Goal: Task Accomplishment & Management: Use online tool/utility

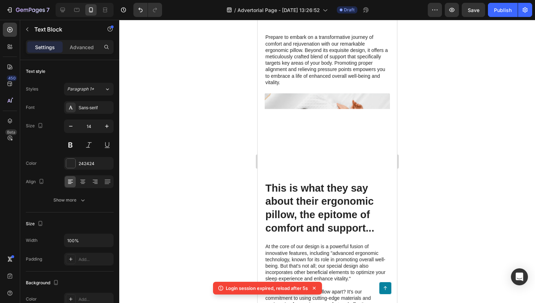
scroll to position [1543, 0]
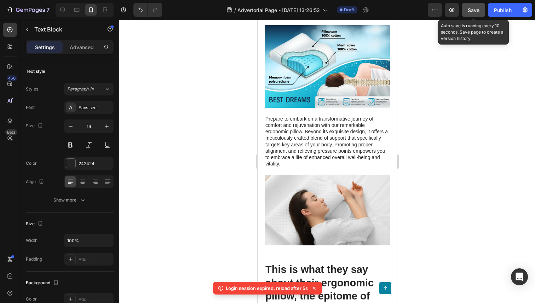
click at [474, 8] on span "Save" at bounding box center [474, 10] width 12 height 6
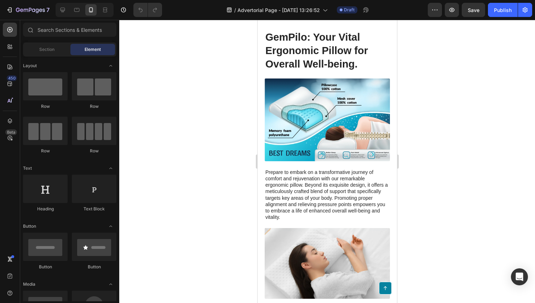
scroll to position [1492, 0]
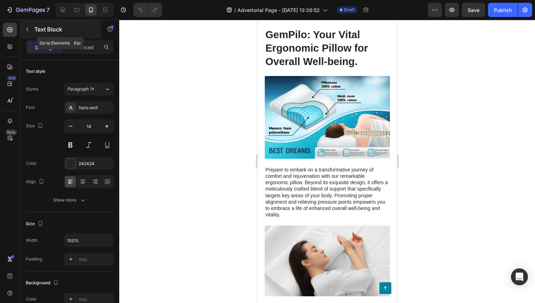
click at [31, 30] on button "button" at bounding box center [27, 29] width 11 height 11
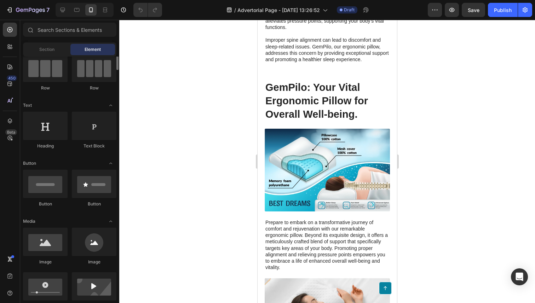
scroll to position [98, 0]
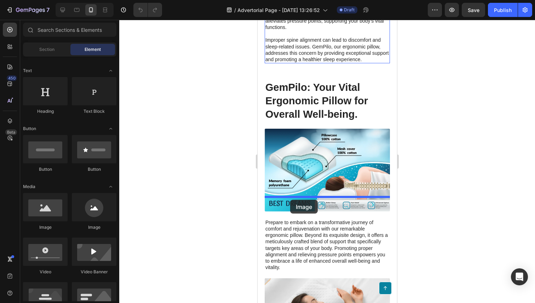
drag, startPoint x: 315, startPoint y: 240, endPoint x: 291, endPoint y: 200, distance: 46.7
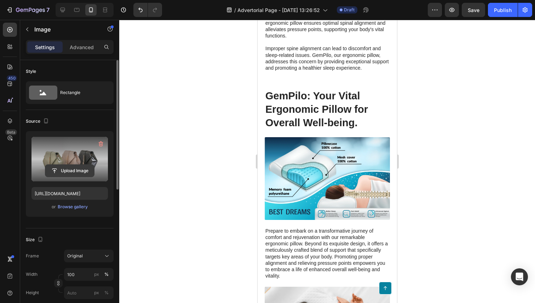
click at [71, 171] on input "file" at bounding box center [69, 171] width 49 height 12
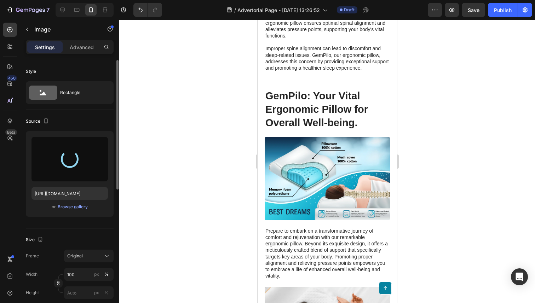
type input "[URL][DOMAIN_NAME]"
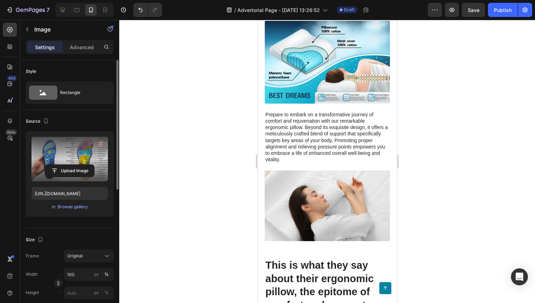
scroll to position [1561, 0]
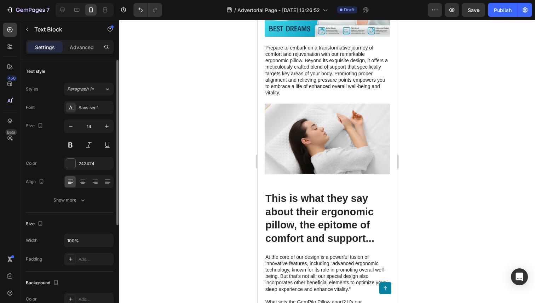
scroll to position [1670, 0]
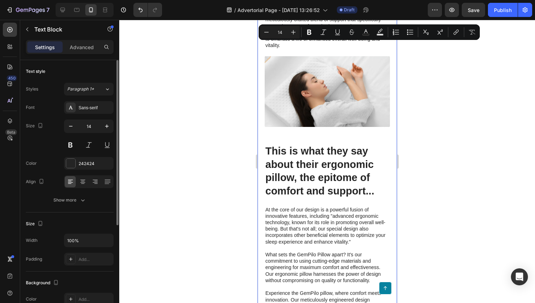
drag, startPoint x: 373, startPoint y: 181, endPoint x: 263, endPoint y: 45, distance: 174.6
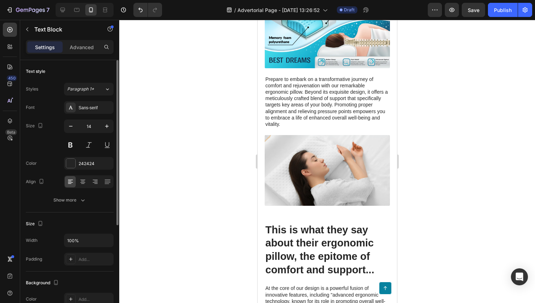
scroll to position [1644, 0]
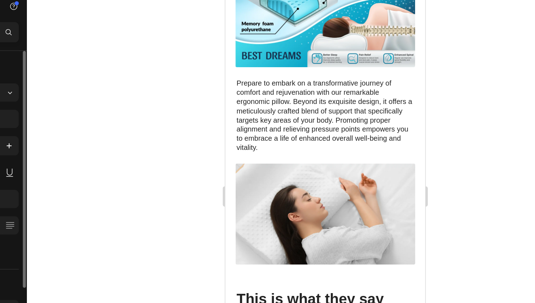
scroll to position [1665, 0]
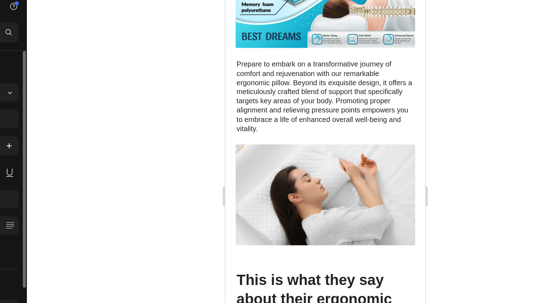
scroll to position [1694, 0]
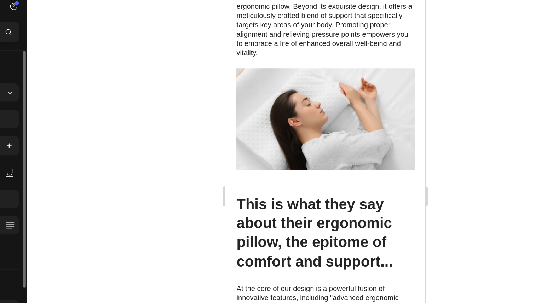
scroll to position [1757, 0]
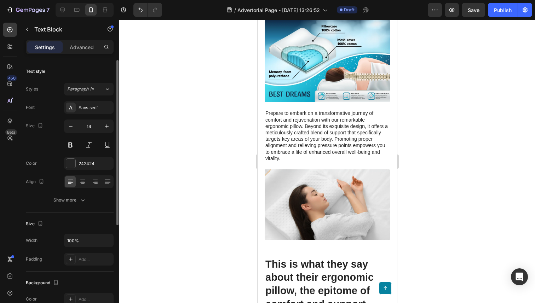
scroll to position [1705, 0]
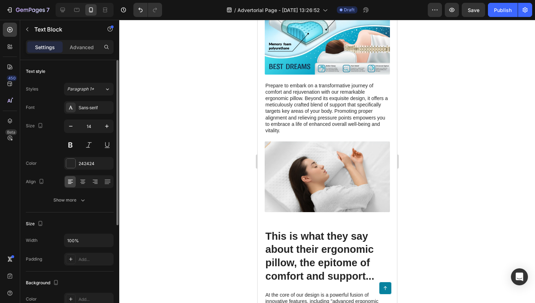
scroll to position [1749, 0]
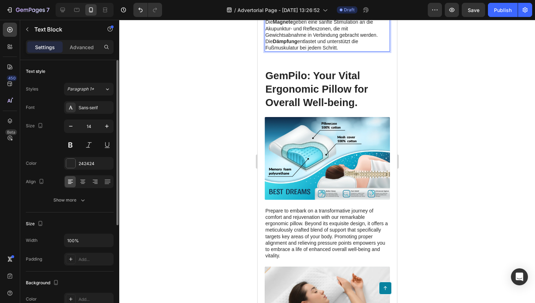
scroll to position [1619, 0]
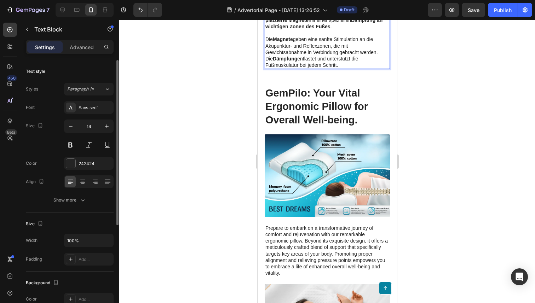
scroll to position [1598, 0]
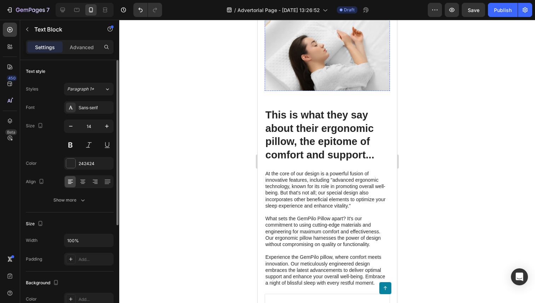
scroll to position [1867, 0]
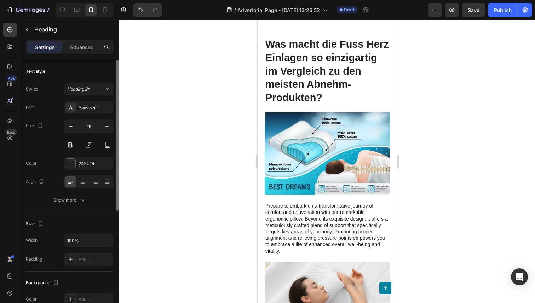
scroll to position [2009, 0]
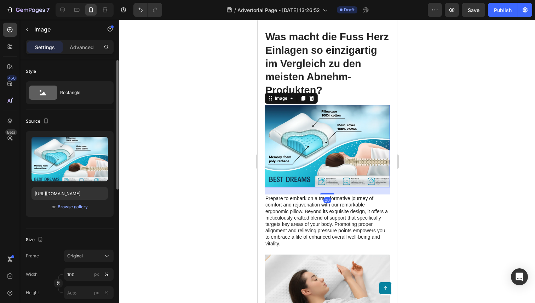
click at [345, 128] on img at bounding box center [326, 146] width 125 height 82
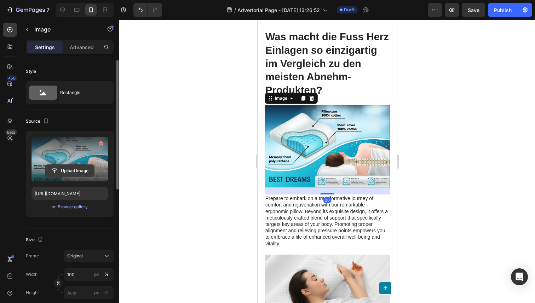
click at [63, 173] on input "file" at bounding box center [69, 171] width 49 height 12
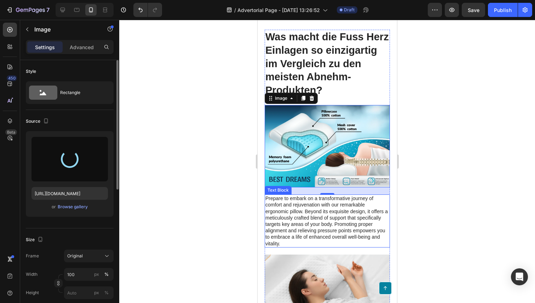
type input "[URL][DOMAIN_NAME]"
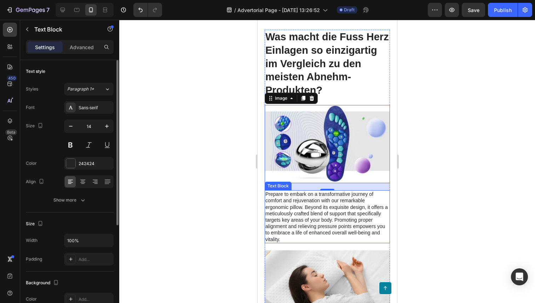
click at [336, 215] on p "Prepare to embark on a transformative journey of comfort and rejuvenation with …" at bounding box center [327, 217] width 124 height 52
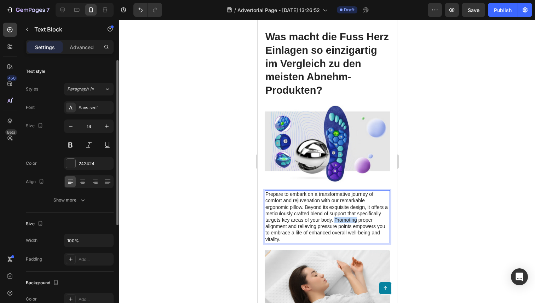
click at [336, 215] on p "Prepare to embark on a transformative journey of comfort and rejuvenation with …" at bounding box center [327, 217] width 124 height 52
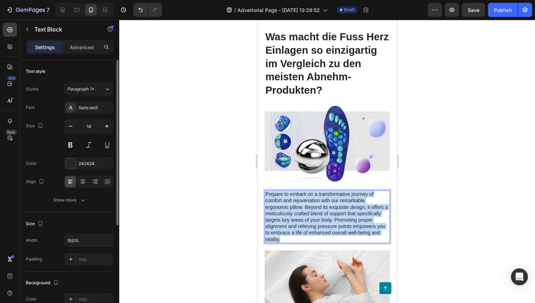
click at [336, 215] on p "Prepare to embark on a transformative journey of comfort and rejuvenation with …" at bounding box center [327, 217] width 124 height 52
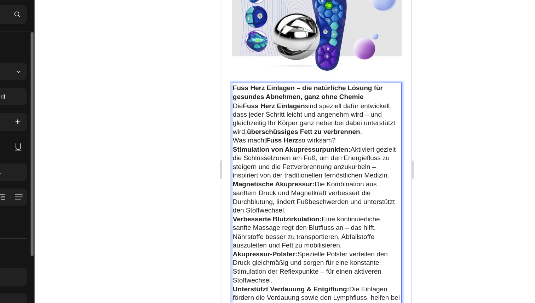
scroll to position [2110, 0]
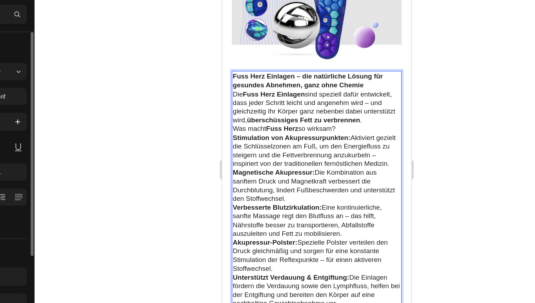
click at [322, 86] on p "Was macht Fuss Herz so wirksam?" at bounding box center [292, 89] width 124 height 6
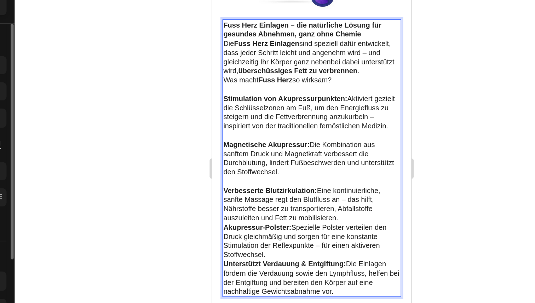
scroll to position [2156, 0]
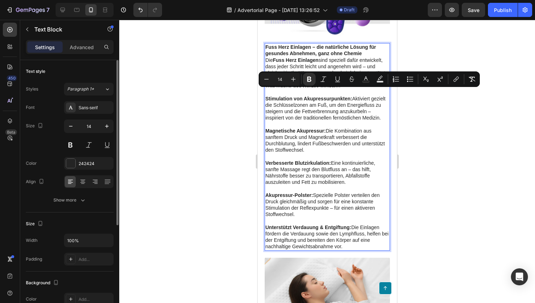
drag, startPoint x: 265, startPoint y: 92, endPoint x: 354, endPoint y: 239, distance: 171.8
click at [406, 79] on button "Bulleted List" at bounding box center [410, 79] width 13 height 13
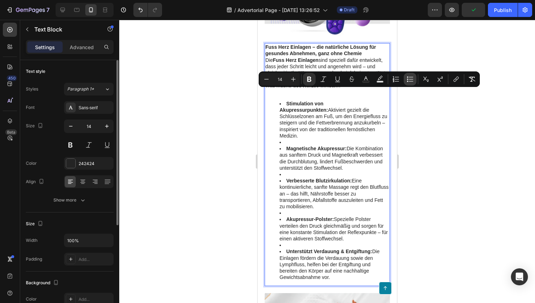
click at [406, 79] on button "Bulleted List" at bounding box center [410, 79] width 13 height 13
type input "14"
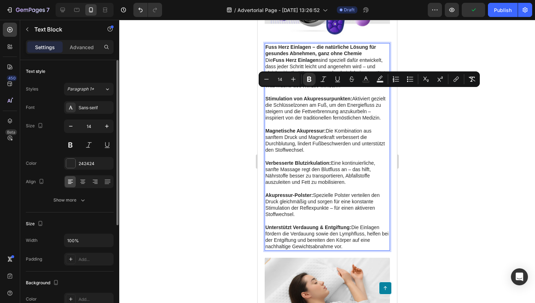
click at [267, 108] on p "Stimulation von Akupressurpunkten: Aktiviert gezielt die Schlüsselzonen am Fuß,…" at bounding box center [327, 109] width 124 height 26
drag, startPoint x: 264, startPoint y: 91, endPoint x: 386, endPoint y: 113, distance: 123.4
click at [386, 114] on div "Fuss Herz Einlagen – die natürliche Lösung für gesundes Abnehmen, ganz ohne Che…" at bounding box center [326, 147] width 125 height 208
click at [411, 78] on icon "Editor contextual toolbar" at bounding box center [410, 79] width 7 height 7
type input "14"
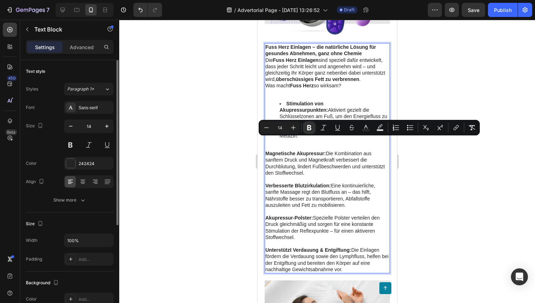
drag, startPoint x: 266, startPoint y: 138, endPoint x: 316, endPoint y: 158, distance: 54.0
click at [410, 127] on icon "Editor contextual toolbar" at bounding box center [410, 127] width 7 height 7
type input "14"
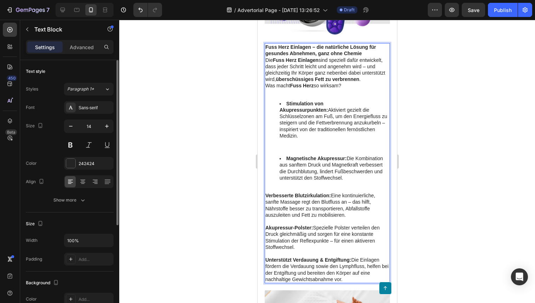
drag, startPoint x: 265, startPoint y: 182, endPoint x: 352, endPoint y: 202, distance: 89.0
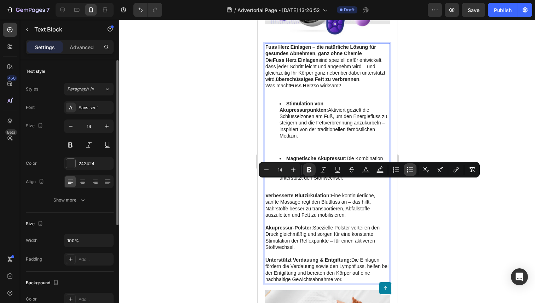
click at [407, 173] on button "Bulleted List" at bounding box center [410, 170] width 13 height 13
type input "14"
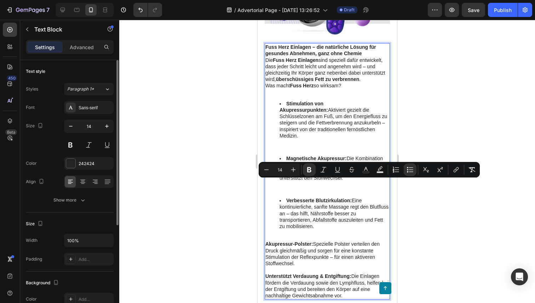
click at [286, 241] on strong "Akupressur-Polster:" at bounding box center [289, 244] width 48 height 6
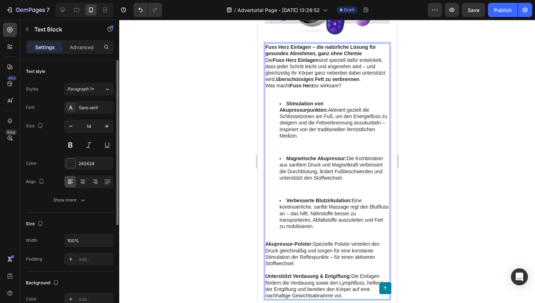
drag, startPoint x: 265, startPoint y: 232, endPoint x: 320, endPoint y: 248, distance: 56.9
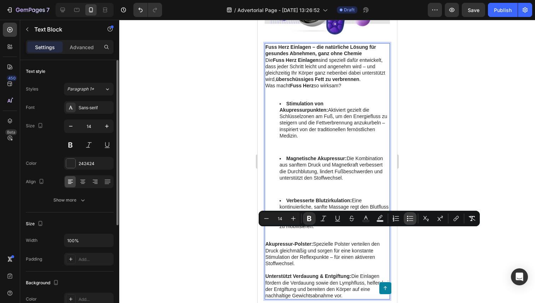
click at [408, 221] on icon "Editor contextual toolbar" at bounding box center [407, 220] width 1 height 1
type input "14"
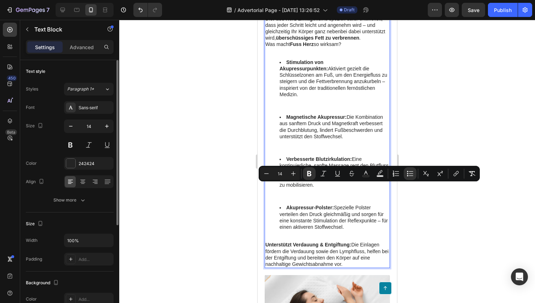
scroll to position [2224, 0]
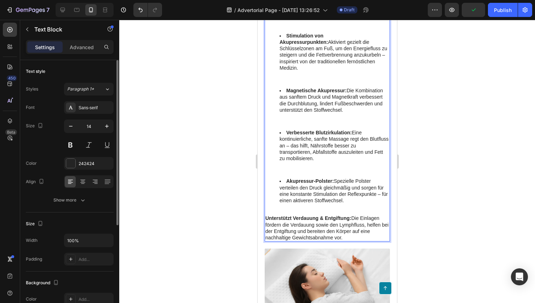
drag, startPoint x: 265, startPoint y: 208, endPoint x: 354, endPoint y: 225, distance: 90.2
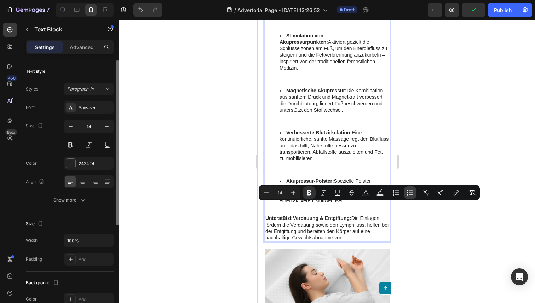
click at [407, 189] on icon "Editor contextual toolbar" at bounding box center [410, 192] width 7 height 7
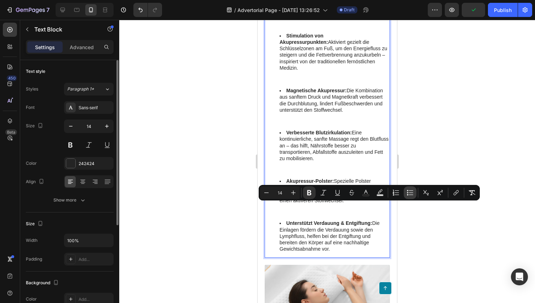
click at [408, 190] on icon "Editor contextual toolbar" at bounding box center [407, 190] width 1 height 1
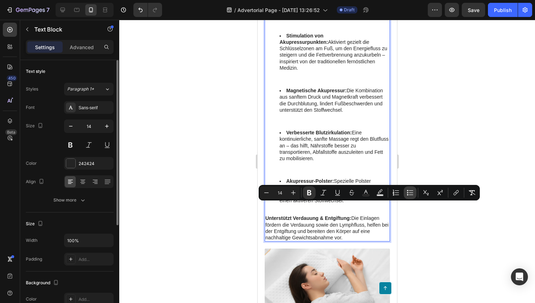
click at [408, 190] on icon "Editor contextual toolbar" at bounding box center [407, 190] width 1 height 1
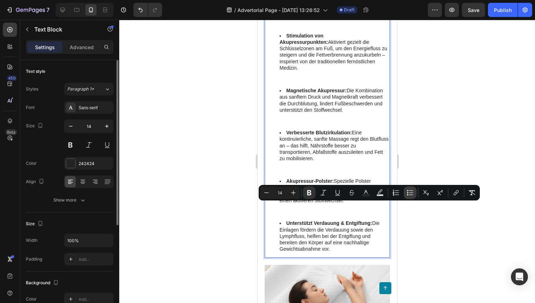
click at [408, 190] on icon "Editor contextual toolbar" at bounding box center [407, 190] width 1 height 1
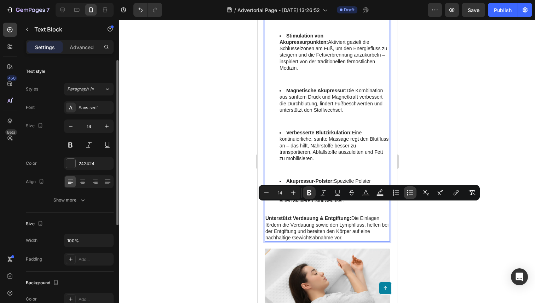
click at [408, 190] on icon "Editor contextual toolbar" at bounding box center [407, 190] width 1 height 1
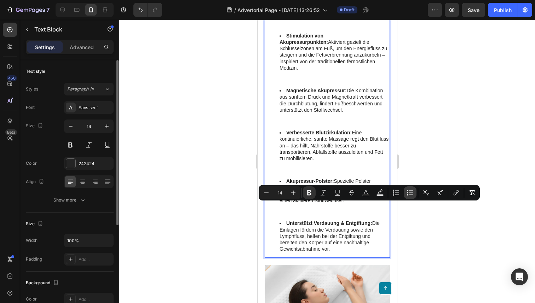
click at [408, 190] on icon "Editor contextual toolbar" at bounding box center [407, 190] width 1 height 1
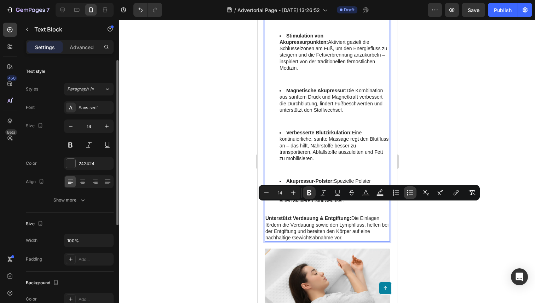
click at [408, 190] on icon "Editor contextual toolbar" at bounding box center [407, 190] width 1 height 1
type input "14"
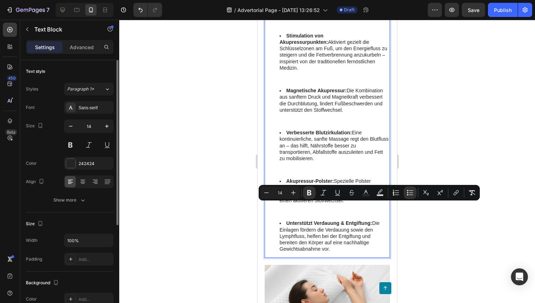
click at [407, 214] on div at bounding box center [327, 162] width 416 height 284
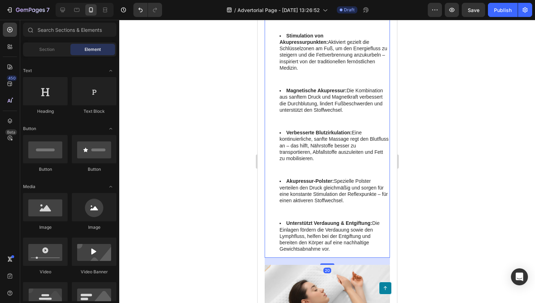
click at [345, 207] on div "Fuss Herz Einlagen – die natürliche Lösung für gesundes Abnehmen, ganz ohne Che…" at bounding box center [326, 116] width 125 height 283
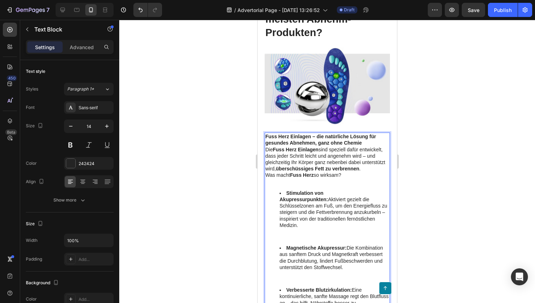
scroll to position [2036, 0]
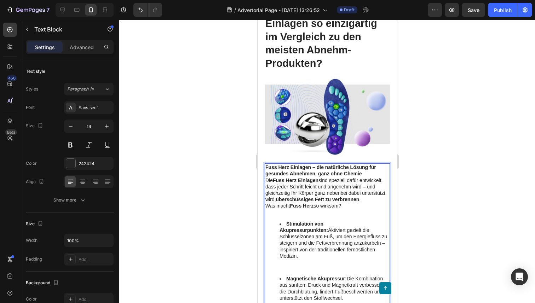
click at [286, 225] on li "Stimulation von Akupressurpunkten: Aktiviert gezielt die Schlüsselzonen am Fuß,…" at bounding box center [334, 240] width 110 height 39
click at [285, 221] on li "Stimulation von Akupressurpunkten: Aktiviert gezielt die Schlüsselzonen am Fuß,…" at bounding box center [334, 240] width 110 height 39
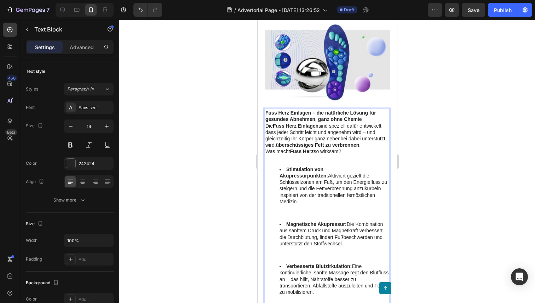
scroll to position [2091, 0]
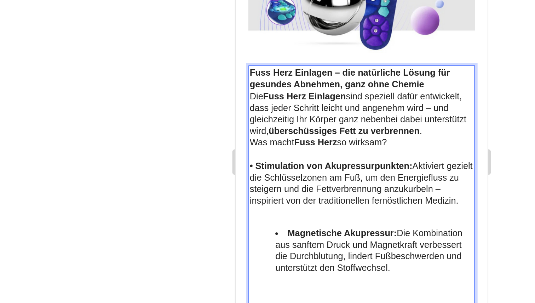
click at [272, 55] on p "• Stimulation von Akupressurpunkten: Aktiviert gezielt die Schlüsselzonen am Fu…" at bounding box center [305, 60] width 124 height 26
click at [243, 47] on strong "• Stimulation von Akupressurpunkten:" at bounding box center [288, 50] width 90 height 6
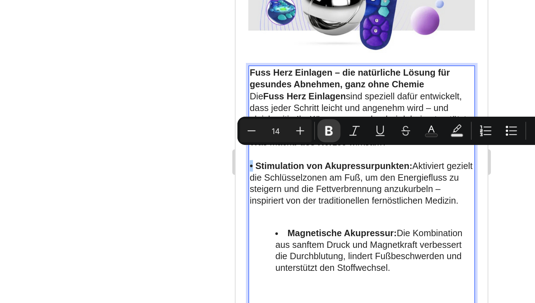
click at [314, 143] on button "Bold" at bounding box center [309, 144] width 13 height 13
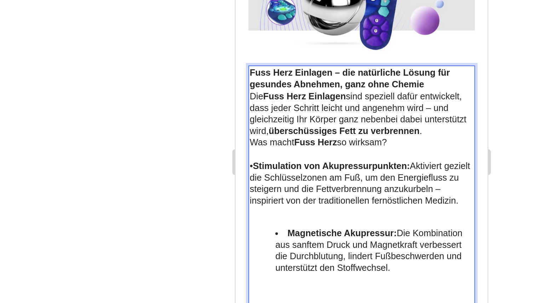
click at [288, 34] on strong "Fuss Herz" at bounding box center [280, 37] width 24 height 6
click at [256, 47] on strong "Stimulation von Akupressurpunkten:" at bounding box center [288, 50] width 87 height 6
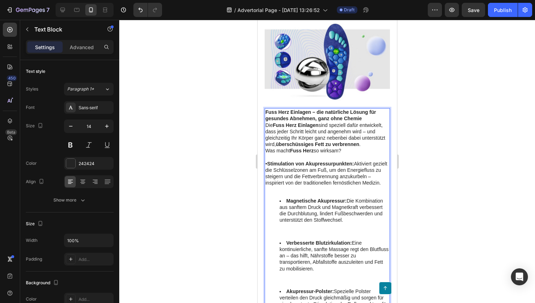
click at [266, 161] on p "• Stimulation von Akupressurpunkten: Aktiviert gezielt die Schlüsselzonen am Fu…" at bounding box center [327, 174] width 124 height 26
click at [265, 159] on div "Fuss Herz Einlagen – die natürliche Lösung für gesundes Abnehmen, ganz ohne Che…" at bounding box center [326, 238] width 125 height 260
click at [266, 164] on p "• Stimulation von Akupressurpunkten: Aktiviert gezielt die Schlüsselzonen am Fu…" at bounding box center [327, 174] width 124 height 26
click at [265, 171] on p "• Stimulation von Akupressurpunkten: Aktiviert gezielt die Schlüsselzonen am Fu…" at bounding box center [327, 174] width 124 height 26
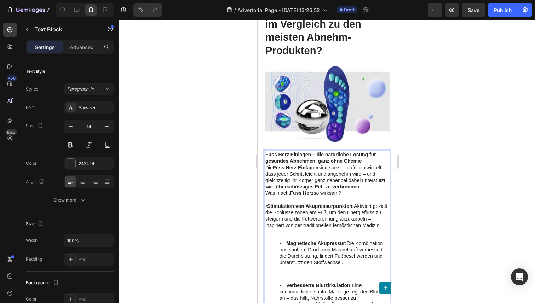
scroll to position [2057, 0]
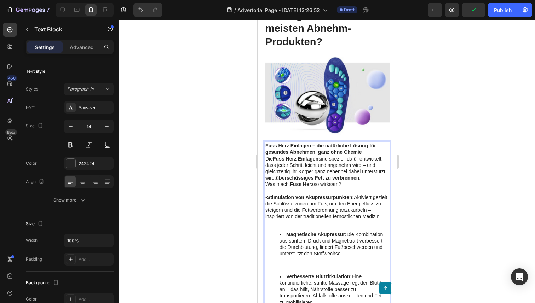
click at [269, 195] on strong "Stimulation von Akupressurpunkten:" at bounding box center [310, 198] width 87 height 6
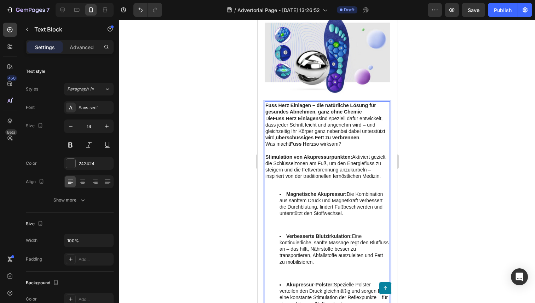
scroll to position [2134, 0]
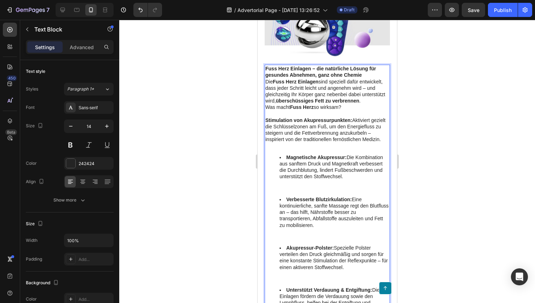
drag, startPoint x: 385, startPoint y: 135, endPoint x: 266, endPoint y: 114, distance: 120.6
click at [266, 117] on p "Stimulation von Akupressurpunkten: Aktiviert gezielt die Schlüsselzonen am Fuß,…" at bounding box center [327, 130] width 124 height 26
click at [266, 118] on strong "Stimulation von Akupressurpunkten:" at bounding box center [308, 121] width 87 height 6
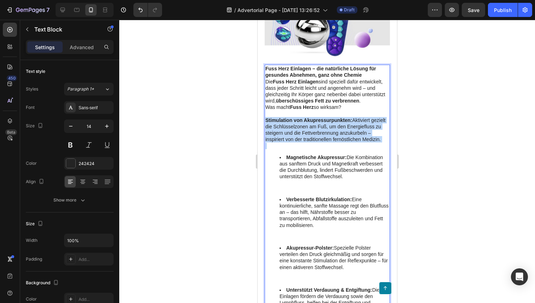
click at [266, 118] on strong "Stimulation von Akupressurpunkten:" at bounding box center [308, 121] width 87 height 6
click at [288, 118] on strong "Stimulation von Akupressurpunkten:" at bounding box center [308, 121] width 87 height 6
click at [276, 118] on strong "Stimulation von Akupressurpunkten:" at bounding box center [308, 121] width 87 height 6
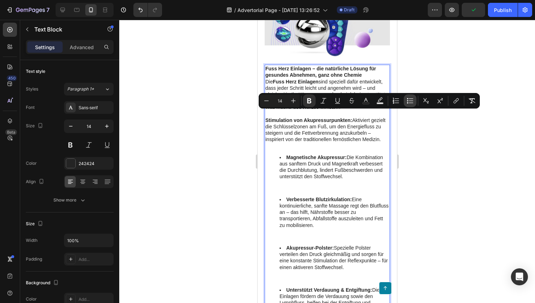
click at [412, 103] on icon "Editor contextual toolbar" at bounding box center [411, 103] width 4 height 0
type input "14"
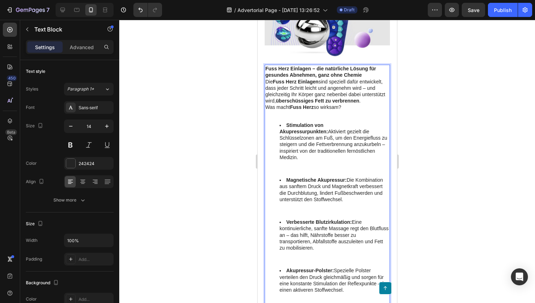
click at [284, 145] on li "Stimulation von Akupressurpunkten: Aktiviert gezielt die Schlüsselzonen am Fuß,…" at bounding box center [334, 141] width 110 height 39
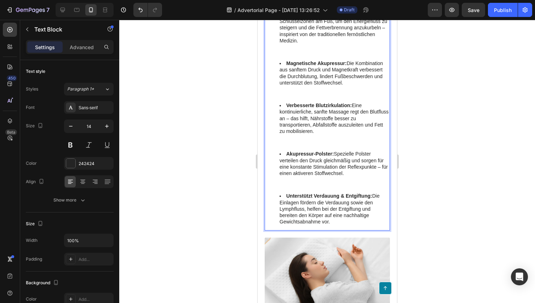
scroll to position [2252, 0]
click at [285, 192] on li "Unterstützt Verdauung & Entgiftung: Die Einlagen fördern die Verdauung sowie de…" at bounding box center [334, 208] width 110 height 32
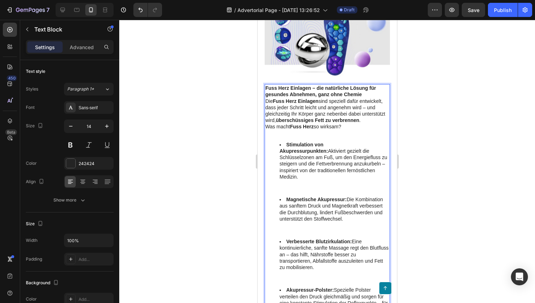
scroll to position [2108, 0]
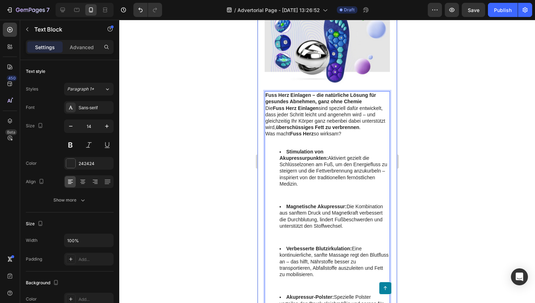
click at [410, 148] on div at bounding box center [327, 162] width 416 height 284
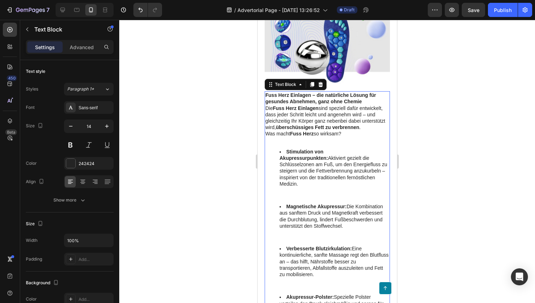
click at [338, 164] on li "Stimulation von Akupressurpunkten: Aktiviert gezielt die Schlüsselzonen am Fuß,…" at bounding box center [334, 168] width 110 height 39
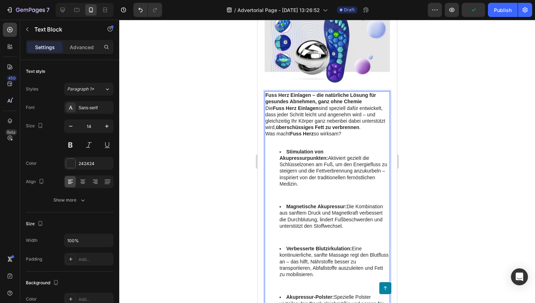
click at [288, 149] on strong "Stimulation von Akupressurpunkten:" at bounding box center [303, 155] width 48 height 12
click at [285, 149] on li "Stimulation von Akupressurpunkten: Aktiviert gezielt die Schlüsselzonen am Fuß,…" at bounding box center [334, 168] width 110 height 39
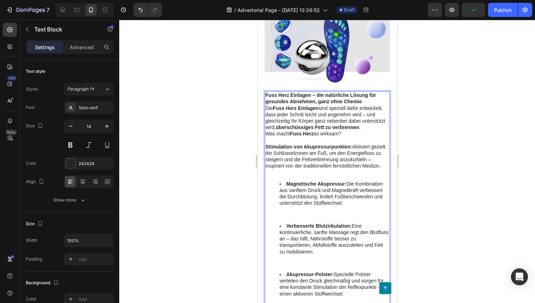
click at [298, 150] on p "Stimulation von Akupressurpunkten: Aktiviert gezielt die Schlüsselzonen am Fuß,…" at bounding box center [327, 157] width 124 height 26
click at [298, 148] on p "Stimulation von Akupressurpunkten: Aktiviert gezielt die Schlüsselzonen am Fuß,…" at bounding box center [327, 157] width 124 height 26
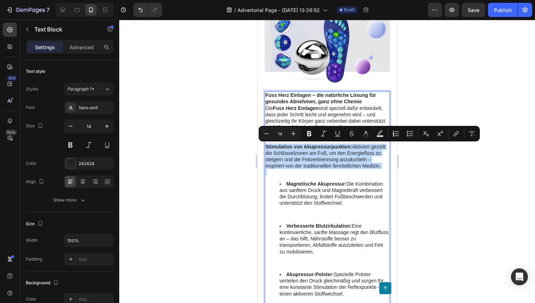
click at [298, 148] on p "Stimulation von Akupressurpunkten: Aktiviert gezielt die Schlüsselzonen am Fuß,…" at bounding box center [327, 157] width 124 height 26
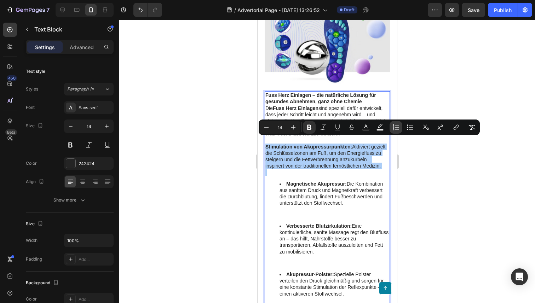
click at [401, 126] on button "Numbered List" at bounding box center [396, 127] width 13 height 13
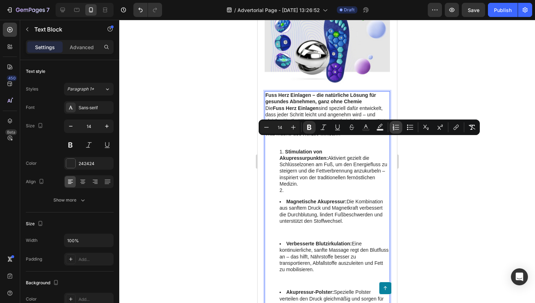
click at [401, 126] on button "Numbered List" at bounding box center [396, 127] width 13 height 13
type input "14"
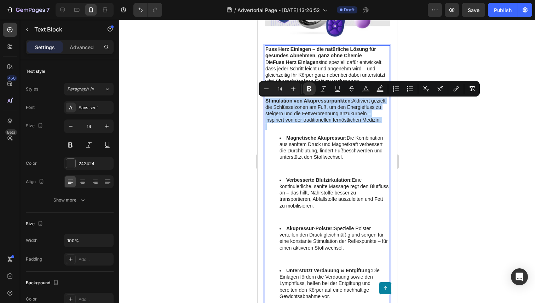
scroll to position [2170, 0]
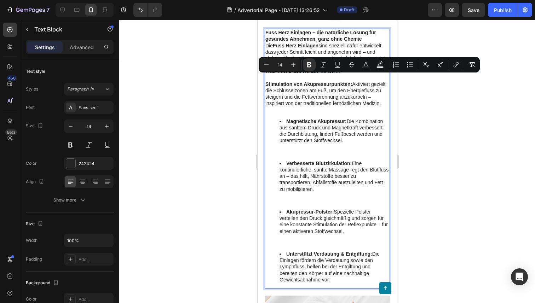
click at [343, 267] on li "Unterstützt Verdauung & Entgiftung: Die Einlagen fördern die Verdauung sowie de…" at bounding box center [334, 267] width 110 height 32
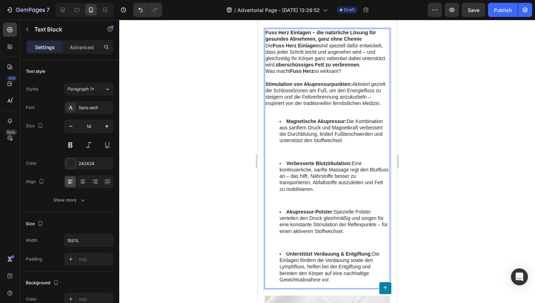
drag, startPoint x: 343, startPoint y: 273, endPoint x: 272, endPoint y: 108, distance: 178.8
click at [272, 108] on div "Fuss Herz Einlagen – die natürliche Lösung für gesundes Abnehmen, ganz ohne Che…" at bounding box center [326, 159] width 125 height 260
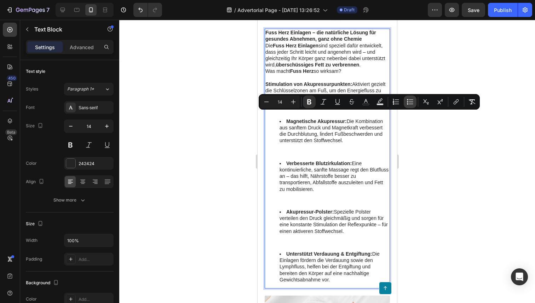
click at [408, 102] on icon "Editor contextual toolbar" at bounding box center [410, 101] width 7 height 7
type input "14"
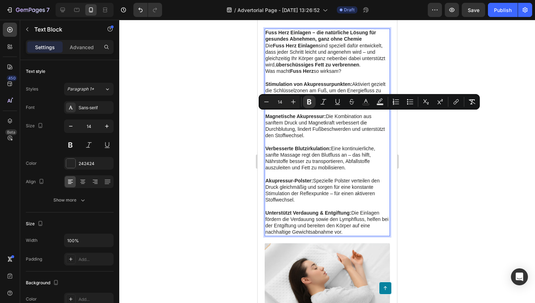
click at [404, 164] on div at bounding box center [327, 162] width 416 height 284
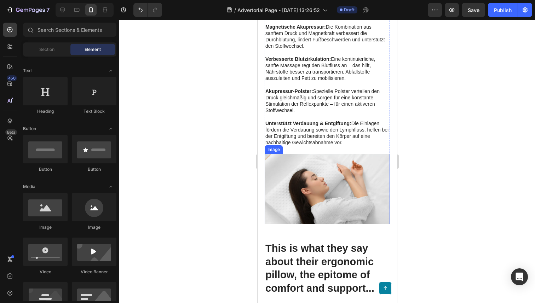
scroll to position [2274, 0]
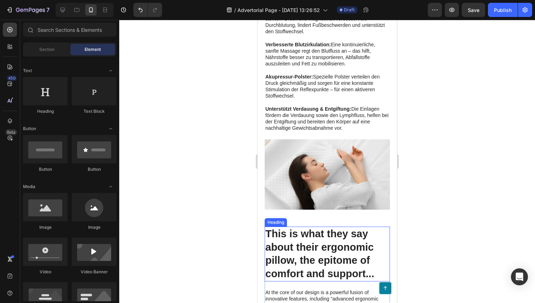
click at [313, 231] on h2 "This is what they say about their ergonomic pillow, the epitome of comfort and …" at bounding box center [326, 254] width 125 height 55
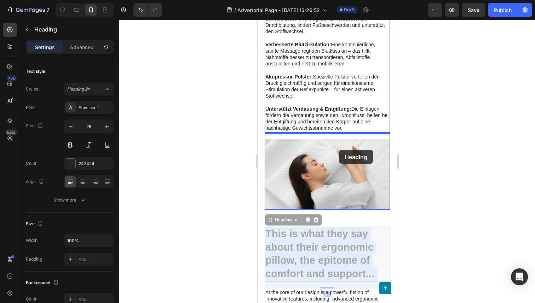
drag, startPoint x: 334, startPoint y: 225, endPoint x: 339, endPoint y: 145, distance: 80.1
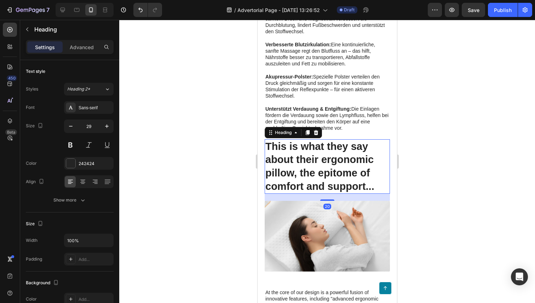
click at [326, 149] on h2 "This is what they say about their ergonomic pillow, the epitome of comfort and …" at bounding box center [326, 166] width 125 height 55
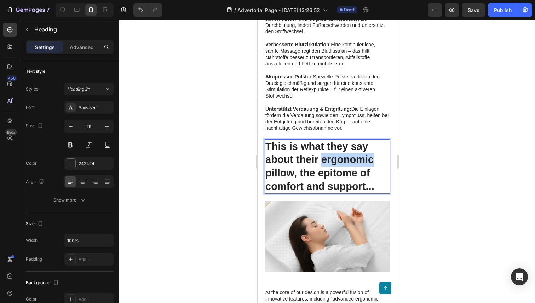
click at [326, 149] on p "This is what they say about their ergonomic pillow, the epitome of comfort and …" at bounding box center [327, 166] width 124 height 53
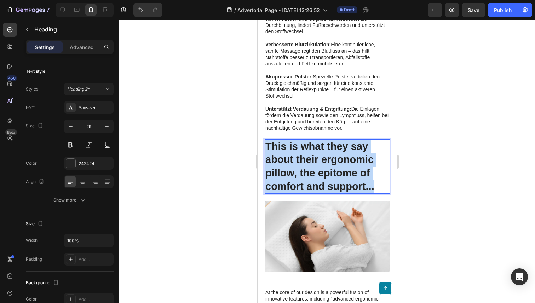
click at [326, 149] on p "This is what they say about their ergonomic pillow, the epitome of comfort and …" at bounding box center [327, 166] width 124 height 53
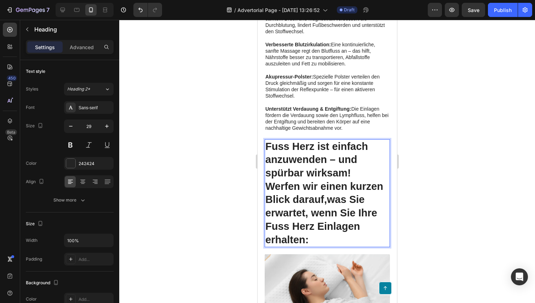
click at [349, 173] on strong "Fuss Herz ist einfach anzuwenden – und spürbar wirksam!" at bounding box center [316, 160] width 103 height 38
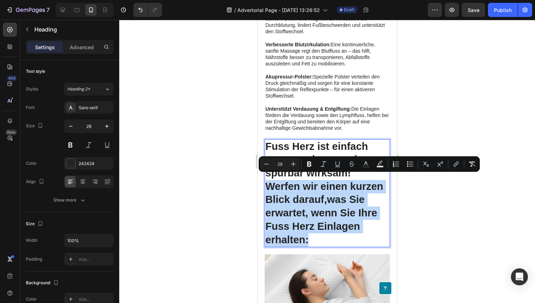
drag, startPoint x: 331, startPoint y: 233, endPoint x: 252, endPoint y: 176, distance: 96.9
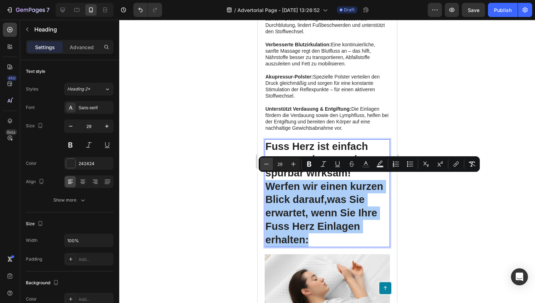
click at [269, 166] on icon "Editor contextual toolbar" at bounding box center [266, 164] width 7 height 7
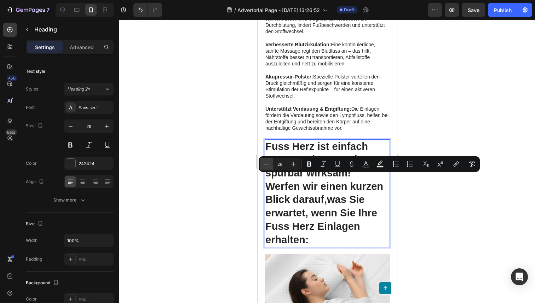
click at [269, 166] on icon "Editor contextual toolbar" at bounding box center [266, 164] width 7 height 7
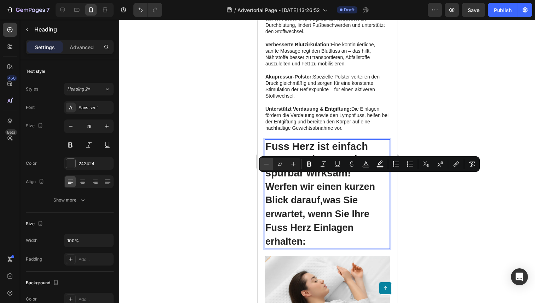
click at [269, 166] on icon "Editor contextual toolbar" at bounding box center [266, 164] width 7 height 7
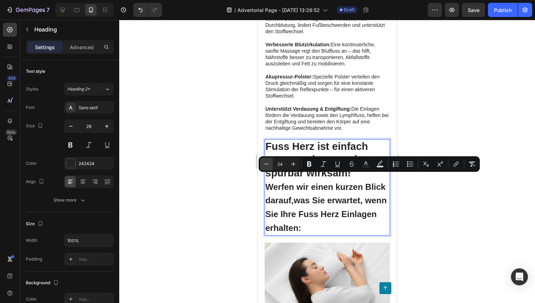
click at [269, 166] on icon "Editor contextual toolbar" at bounding box center [266, 164] width 7 height 7
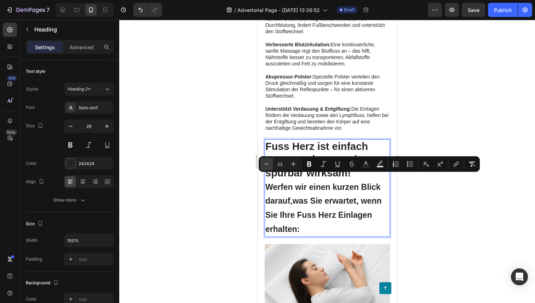
click at [269, 166] on icon "Editor contextual toolbar" at bounding box center [266, 164] width 7 height 7
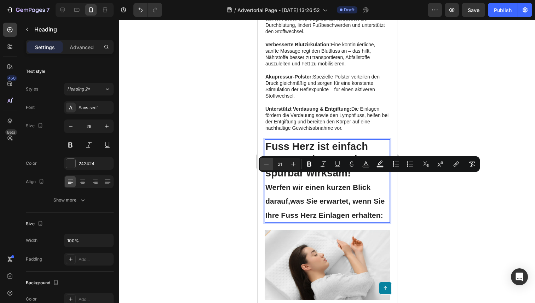
click at [269, 166] on icon "Editor contextual toolbar" at bounding box center [266, 164] width 7 height 7
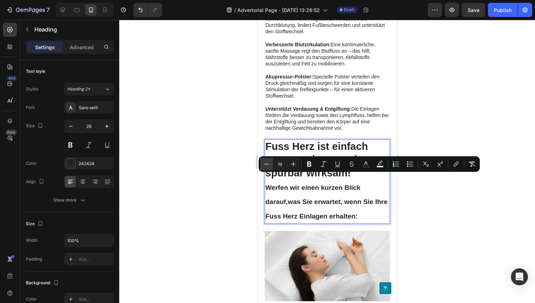
click at [269, 166] on icon "Editor contextual toolbar" at bounding box center [266, 164] width 7 height 7
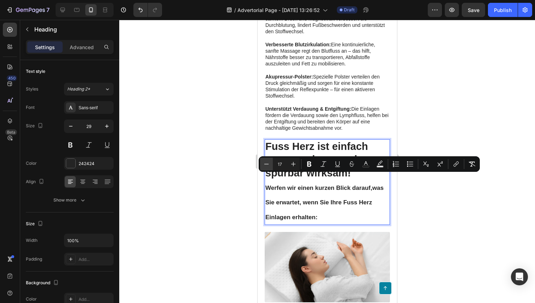
click at [269, 166] on icon "Editor contextual toolbar" at bounding box center [266, 164] width 7 height 7
type input "14"
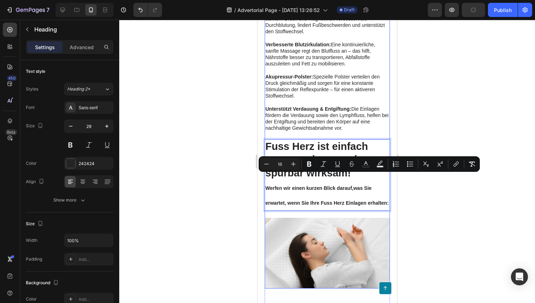
click at [330, 209] on div "Was macht die Fuss Herz Einlagen so einzigartig im Vergleich zu den meisten Abn…" at bounding box center [326, 26] width 125 height 525
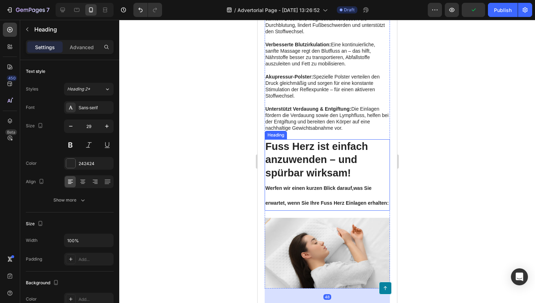
click at [309, 193] on p "⁠⁠⁠⁠⁠⁠⁠ Fuss Herz ist einfach anzuwenden – und spürbar wirksam! Werfen wir eine…" at bounding box center [327, 175] width 124 height 70
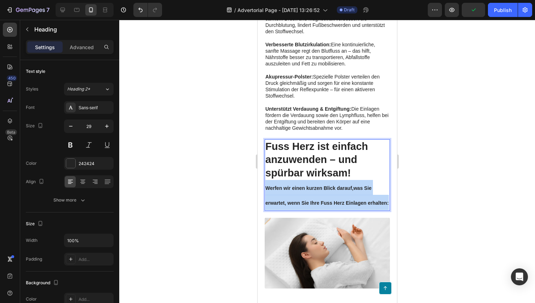
click at [309, 193] on p "Fuss Herz ist einfach anzuwenden – und spürbar wirksam! Werfen wir einen kurzen…" at bounding box center [327, 175] width 124 height 70
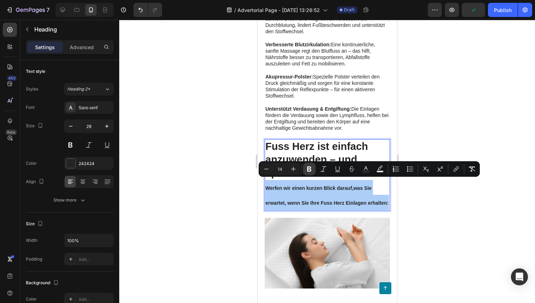
click at [311, 167] on icon "Editor contextual toolbar" at bounding box center [309, 169] width 7 height 7
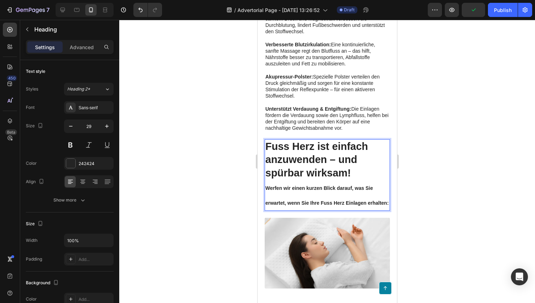
click at [311, 167] on strong "Fuss Herz ist einfach anzuwenden – und spürbar wirksam!" at bounding box center [316, 160] width 103 height 38
click at [315, 185] on strong "Werfen wir einen kurzen Blick darauf, was Sie erwartet, wenn Sie Ihre Fuss Herz…" at bounding box center [327, 195] width 124 height 21
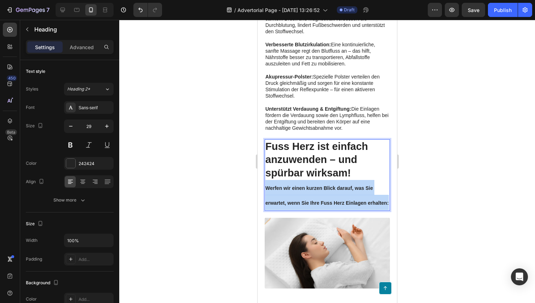
click at [315, 185] on strong "Werfen wir einen kurzen Blick darauf, was Sie erwartet, wenn Sie Ihre Fuss Herz…" at bounding box center [327, 195] width 124 height 21
click at [314, 177] on p "Fuss Herz ist einfach anzuwenden – und spürbar wirksam! Werfen wir einen kurzen…" at bounding box center [327, 175] width 124 height 70
click at [314, 189] on p "Fuss Herz ist einfach anzuwenden – und spürbar wirksam! Werfen wir einen kurzen…" at bounding box center [327, 175] width 124 height 70
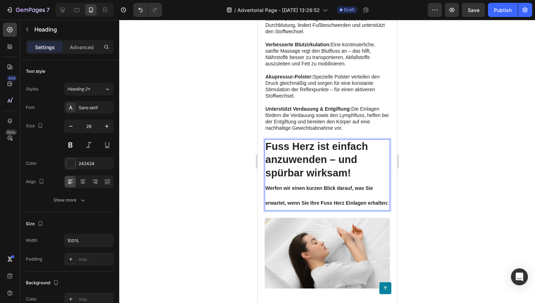
click at [316, 191] on p "Fuss Herz ist einfach anzuwenden – und spürbar wirksam! Werfen wir einen kurzen…" at bounding box center [327, 175] width 124 height 70
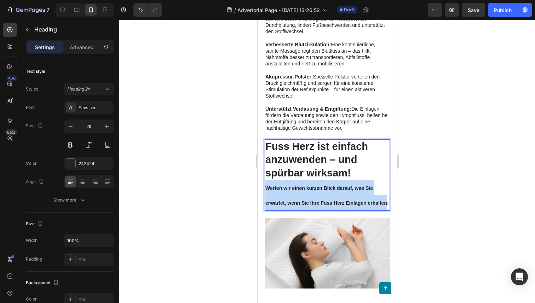
drag, startPoint x: 387, startPoint y: 196, endPoint x: 264, endPoint y: 178, distance: 124.8
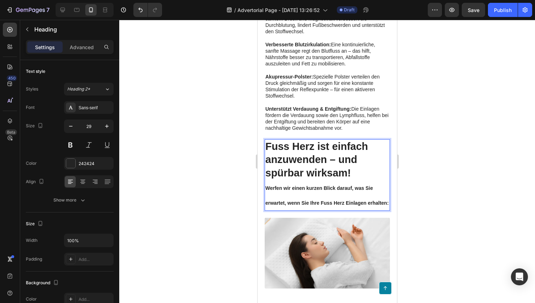
click at [315, 174] on p "Fuss Herz ist einfach anzuwenden – und spürbar wirksam! Werfen wir einen kurzen…" at bounding box center [327, 175] width 124 height 70
click at [310, 154] on strong "Fuss Herz ist einfach anzuwenden – und spürbar wirksam!" at bounding box center [316, 160] width 103 height 38
click at [312, 165] on strong "Fuss Herz ist einfach anzuwenden – und spürbar wirksam!" at bounding box center [316, 160] width 103 height 38
click at [310, 194] on p "Fuss Herz ist einfach anzuwenden – und spürbar wirksam! Werfen wir einen kurzen…" at bounding box center [327, 175] width 124 height 70
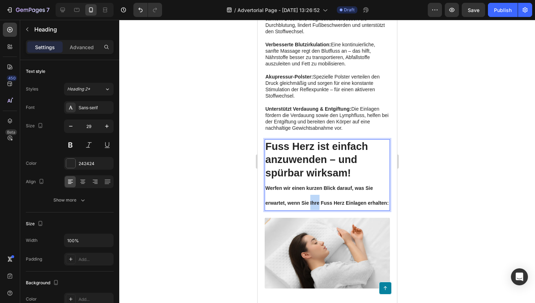
click at [310, 194] on p "Fuss Herz ist einfach anzuwenden – und spürbar wirksam! Werfen wir einen kurzen…" at bounding box center [327, 175] width 124 height 70
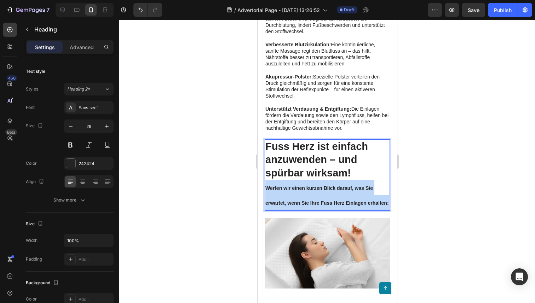
click at [310, 194] on p "Fuss Herz ist einfach anzuwenden – und spürbar wirksam! Werfen wir einen kurzen…" at bounding box center [327, 175] width 124 height 70
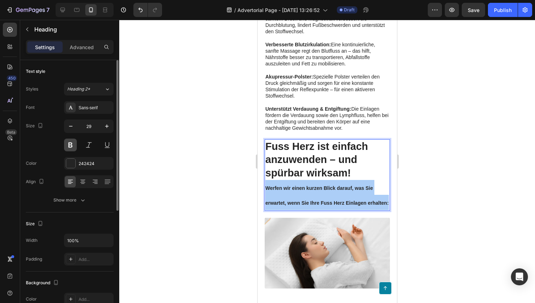
click at [71, 145] on button at bounding box center [70, 145] width 13 height 13
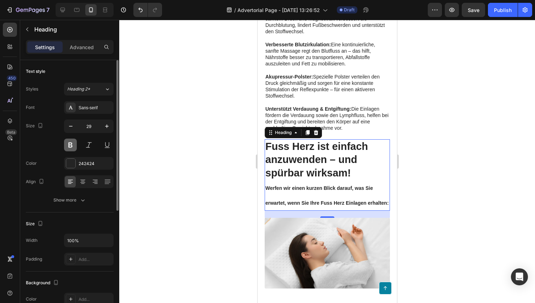
click at [71, 145] on button at bounding box center [70, 145] width 13 height 13
click at [69, 145] on button at bounding box center [70, 145] width 13 height 13
click at [346, 195] on strong "Werfen wir einen kurzen Blick darauf, was Sie erwartet, wenn Sie Ihre Fuss Herz…" at bounding box center [327, 195] width 124 height 21
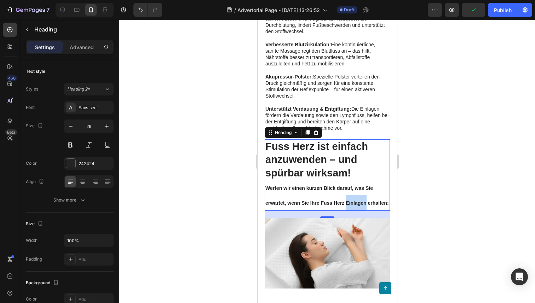
click at [346, 195] on strong "Werfen wir einen kurzen Blick darauf, was Sie erwartet, wenn Sie Ihre Fuss Herz…" at bounding box center [327, 195] width 124 height 21
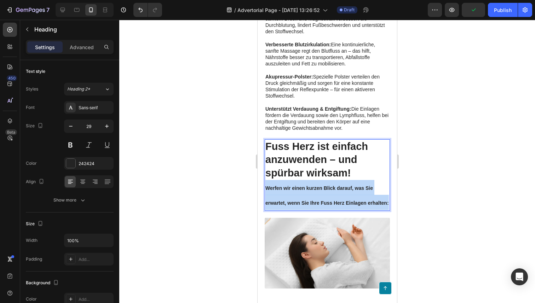
click at [346, 195] on strong "Werfen wir einen kurzen Blick darauf, was Sie erwartet, wenn Sie Ihre Fuss Herz…" at bounding box center [327, 195] width 124 height 21
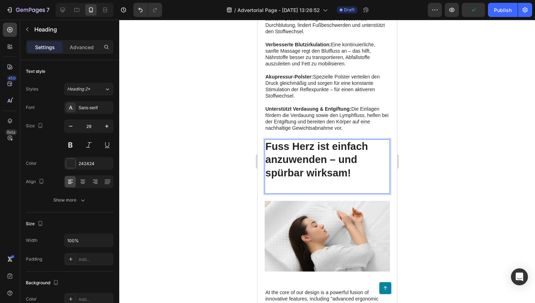
click at [332, 181] on p "Fuss Herz ist einfach anzuwenden – und spürbar wirksam!" at bounding box center [327, 166] width 124 height 53
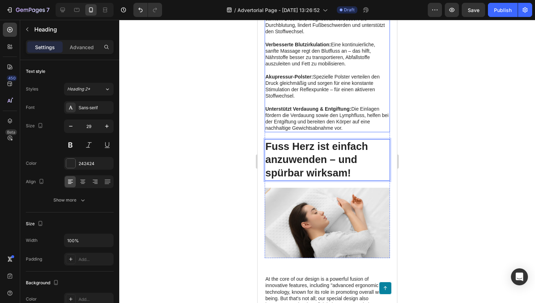
click at [281, 112] on p "Unterstützt Verdauung & Entgiftung: Die Einlagen fördern die Verdauung sowie de…" at bounding box center [327, 119] width 124 height 26
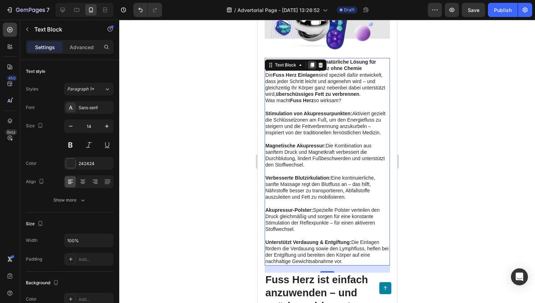
click at [311, 62] on icon at bounding box center [312, 65] width 6 height 6
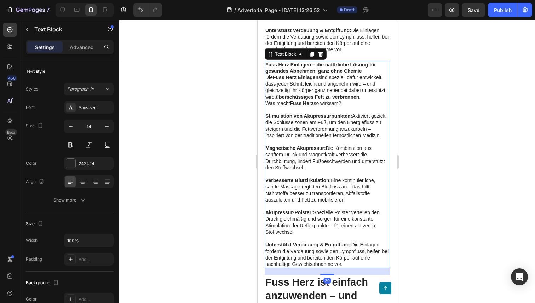
scroll to position [2363, 0]
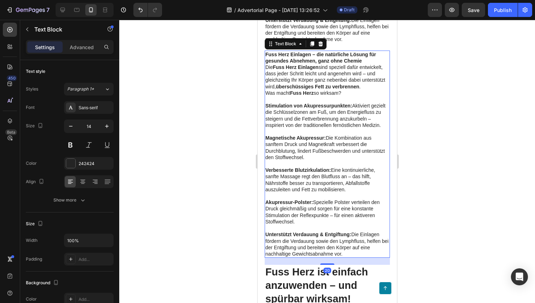
click at [357, 246] on p "Unterstützt Verdauung & Entgiftung: Die Einlagen fördern die Verdauung sowie de…" at bounding box center [327, 244] width 124 height 26
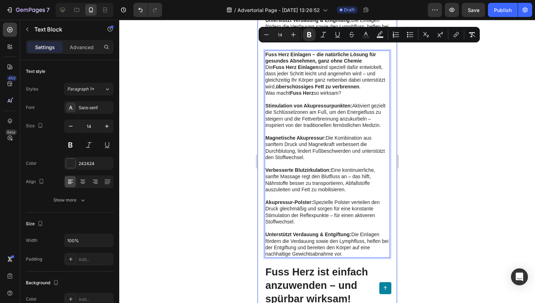
drag, startPoint x: 364, startPoint y: 246, endPoint x: 262, endPoint y: 49, distance: 222.3
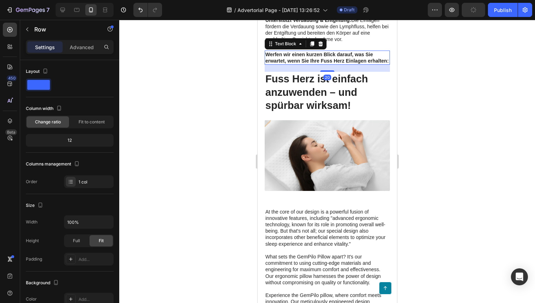
click at [324, 55] on strong "Werfen wir einen kurzen Blick darauf, was Sie erwartet, wenn Sie Ihre Fuss Herz…" at bounding box center [327, 58] width 124 height 12
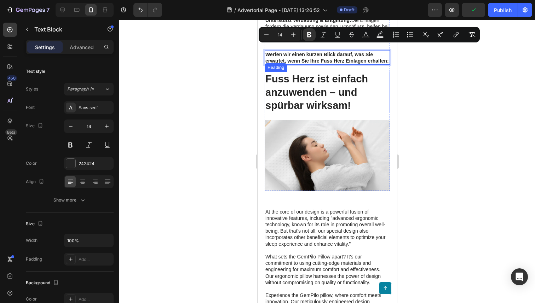
drag, startPoint x: 314, startPoint y: 50, endPoint x: 311, endPoint y: 103, distance: 53.2
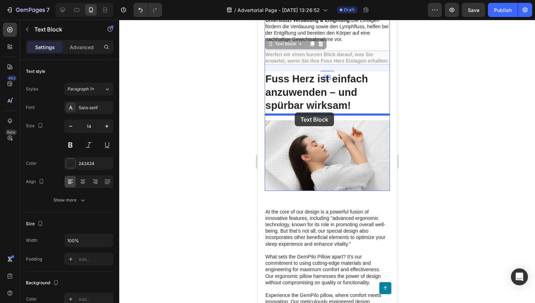
drag, startPoint x: 282, startPoint y: 51, endPoint x: 294, endPoint y: 113, distance: 62.8
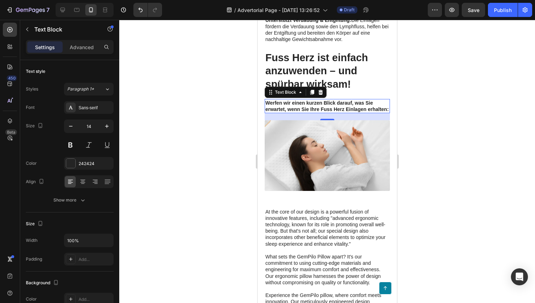
click at [244, 81] on div at bounding box center [327, 162] width 416 height 284
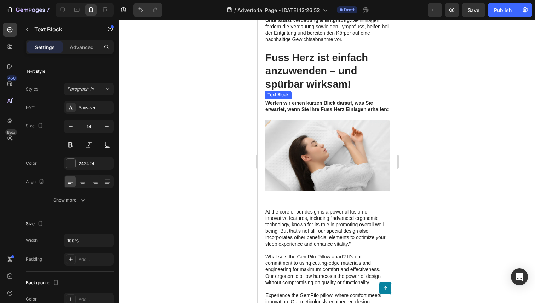
click at [301, 103] on strong "Werfen wir einen kurzen Blick darauf, was Sie erwartet, wenn Sie Ihre Fuss Herz…" at bounding box center [327, 106] width 124 height 12
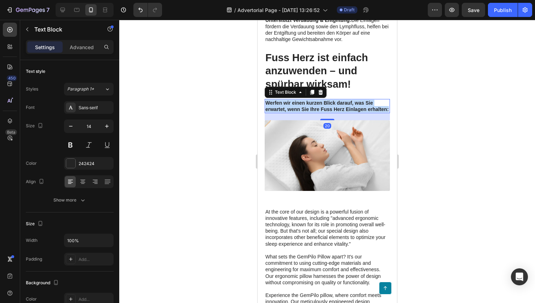
click at [301, 103] on strong "Werfen wir einen kurzen Blick darauf, was Sie erwartet, wenn Sie Ihre Fuss Herz…" at bounding box center [327, 106] width 124 height 12
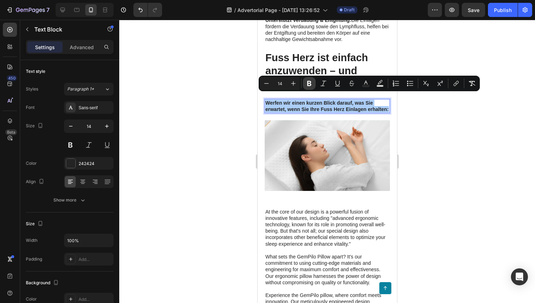
click at [307, 86] on icon "Editor contextual toolbar" at bounding box center [309, 83] width 7 height 7
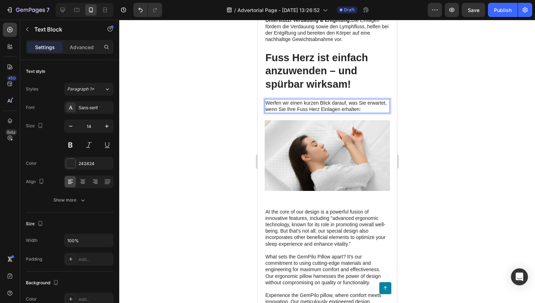
click at [383, 100] on span "Werfen wir einen kurzen Blick darauf, was Sie erwartet, wenn Sie Ihre Fuss Herz…" at bounding box center [325, 106] width 121 height 12
click at [409, 100] on div at bounding box center [327, 162] width 416 height 284
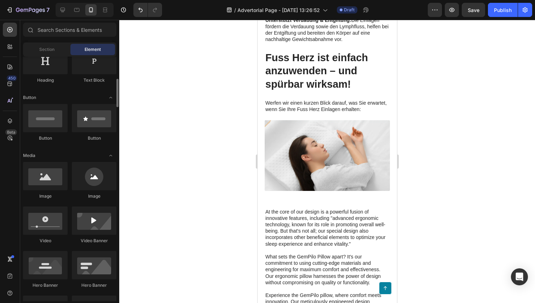
scroll to position [137, 0]
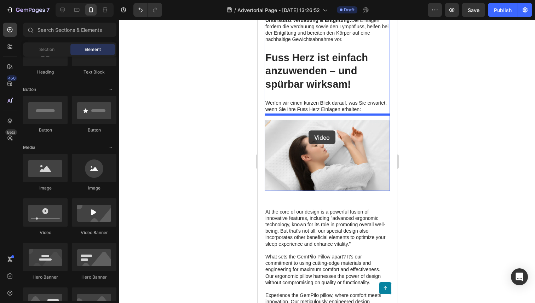
drag, startPoint x: 302, startPoint y: 234, endPoint x: 308, endPoint y: 131, distance: 103.5
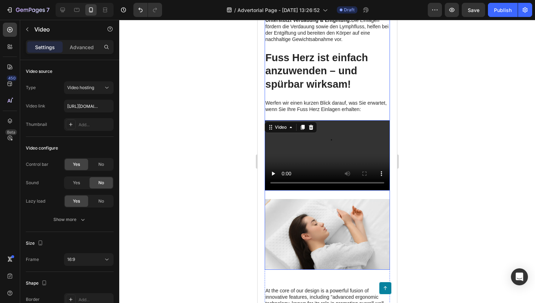
click at [319, 220] on img at bounding box center [326, 234] width 125 height 70
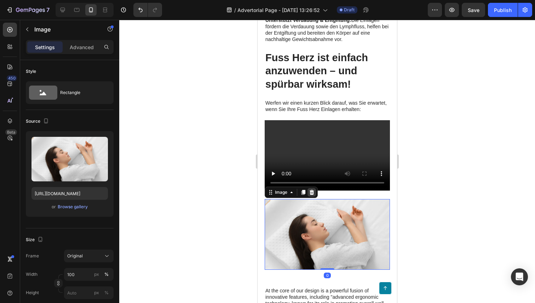
click at [309, 190] on icon at bounding box center [312, 193] width 6 height 6
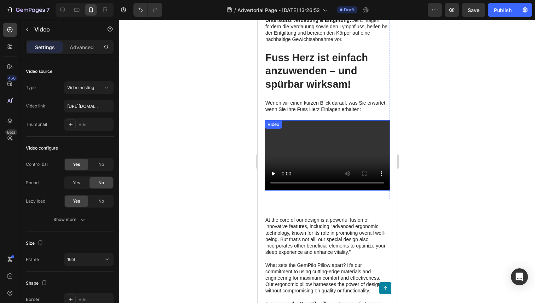
click at [265, 153] on video at bounding box center [326, 155] width 125 height 70
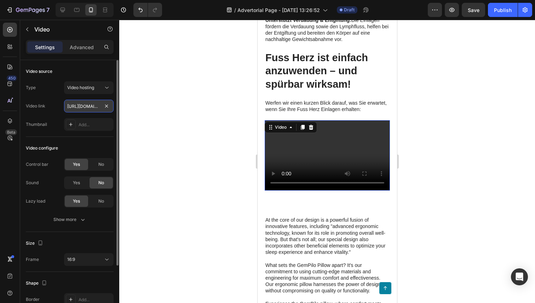
click at [82, 105] on input "[URL][DOMAIN_NAME]" at bounding box center [89, 106] width 50 height 13
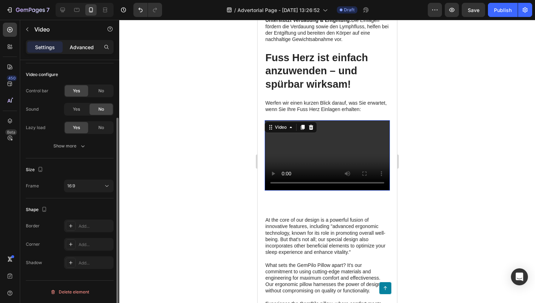
type input "[URL][DOMAIN_NAME]"
click at [76, 47] on p "Advanced" at bounding box center [82, 47] width 24 height 7
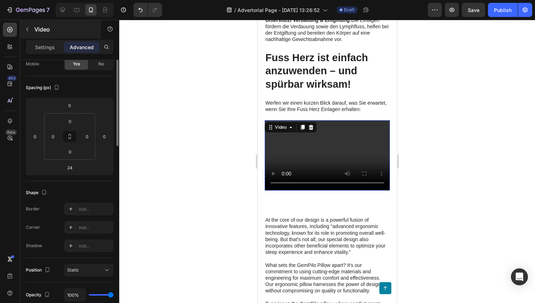
scroll to position [0, 0]
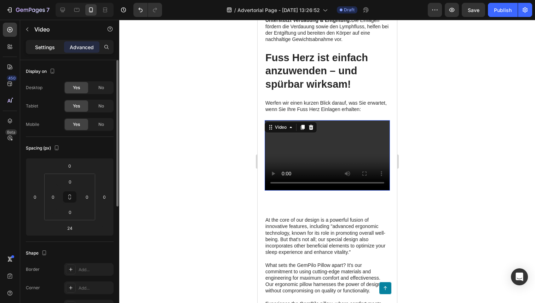
click at [42, 46] on p "Settings" at bounding box center [45, 47] width 20 height 7
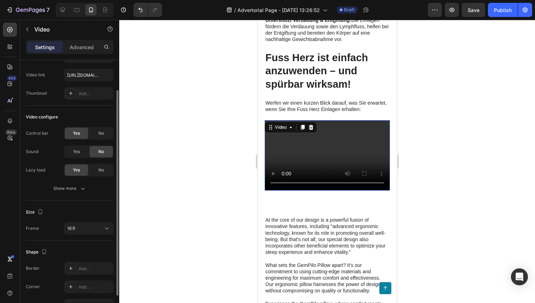
scroll to position [35, 0]
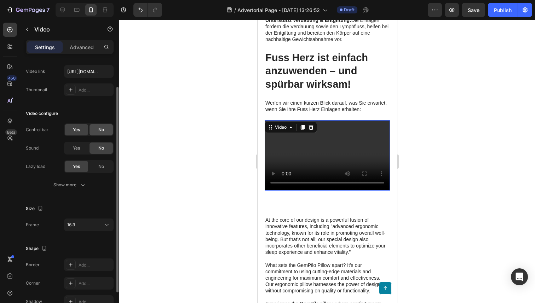
click at [104, 131] on div "No" at bounding box center [101, 129] width 23 height 11
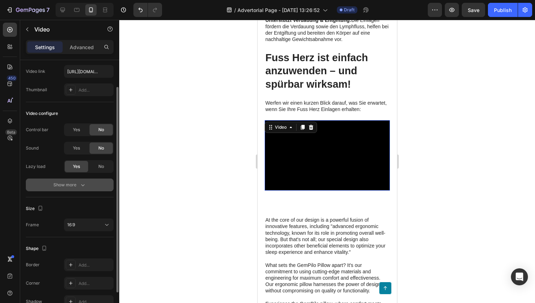
click at [79, 185] on icon "button" at bounding box center [82, 185] width 7 height 7
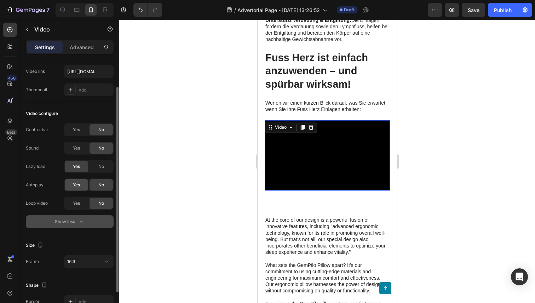
click at [74, 186] on span "Yes" at bounding box center [76, 185] width 7 height 6
click at [80, 205] on span "Yes" at bounding box center [76, 203] width 7 height 6
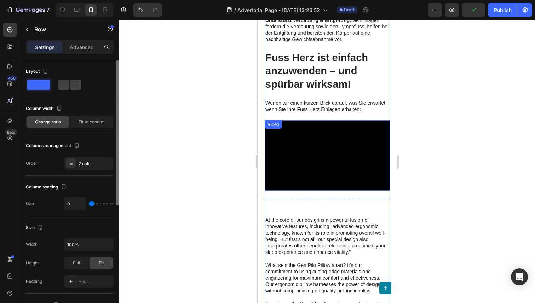
click at [310, 152] on video at bounding box center [326, 155] width 125 height 70
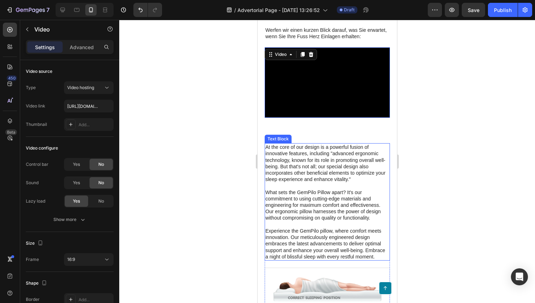
scroll to position [2439, 0]
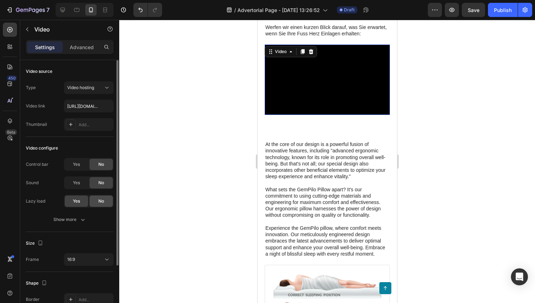
click at [96, 205] on div "No" at bounding box center [101, 201] width 23 height 11
click at [78, 203] on span "Yes" at bounding box center [76, 201] width 7 height 6
click at [98, 204] on div "No" at bounding box center [101, 201] width 23 height 11
click at [78, 204] on span "Yes" at bounding box center [76, 201] width 7 height 6
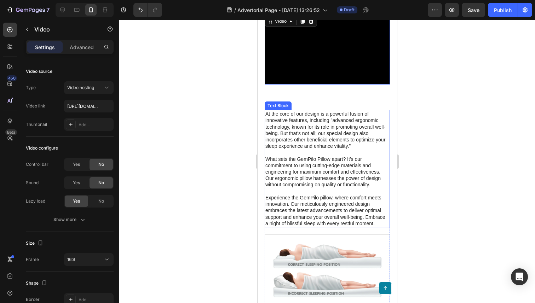
scroll to position [2478, 0]
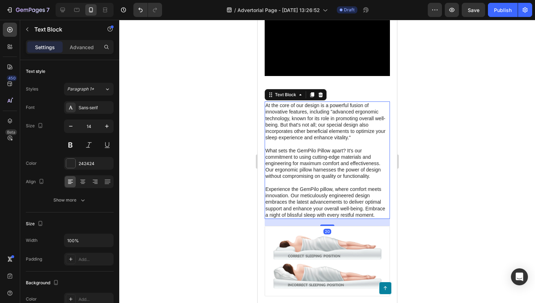
click at [343, 161] on p "At the core of our design is a powerful fusion of innovative features, includin…" at bounding box center [327, 160] width 124 height 116
click at [365, 192] on p "At the core of our design is a powerful fusion of innovative features, includin…" at bounding box center [327, 160] width 124 height 116
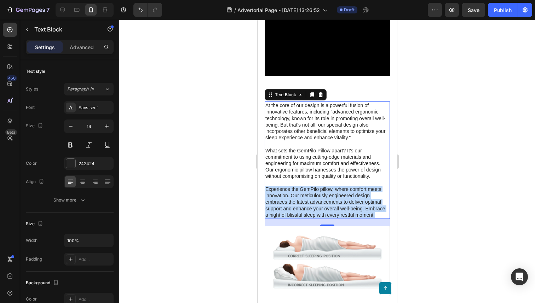
click at [365, 192] on p "At the core of our design is a powerful fusion of innovative features, includin…" at bounding box center [327, 160] width 124 height 116
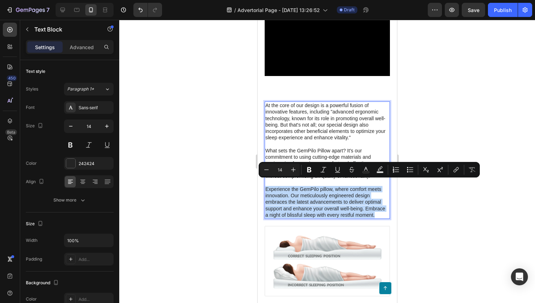
click at [376, 206] on p "At the core of our design is a powerful fusion of innovative features, includin…" at bounding box center [327, 160] width 124 height 116
click at [379, 208] on p "At the core of our design is a powerful fusion of innovative features, includin…" at bounding box center [327, 160] width 124 height 116
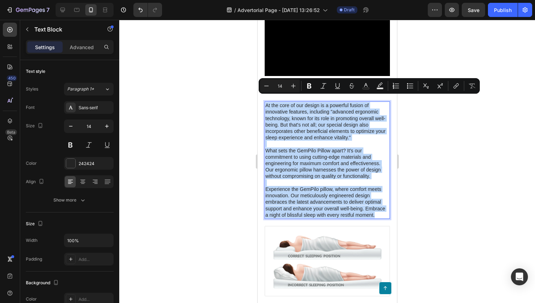
drag, startPoint x: 379, startPoint y: 210, endPoint x: 244, endPoint y: 97, distance: 176.1
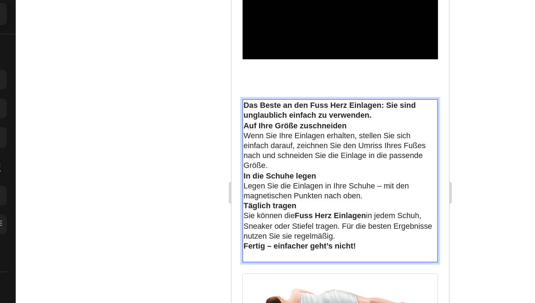
click at [325, 57] on p "Das Beste an den Fuss Herz Einlagen: Sie sind unglaublich einfach zu verwenden." at bounding box center [301, 60] width 124 height 13
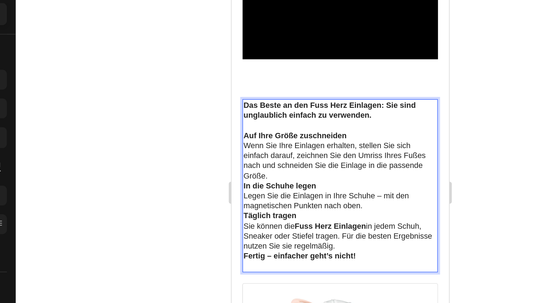
click at [276, 97] on p "Auf Ihre Größe zuschneiden Wenn Sie Ihre Einlagen erhalten, stellen Sie sich ei…" at bounding box center [301, 90] width 124 height 32
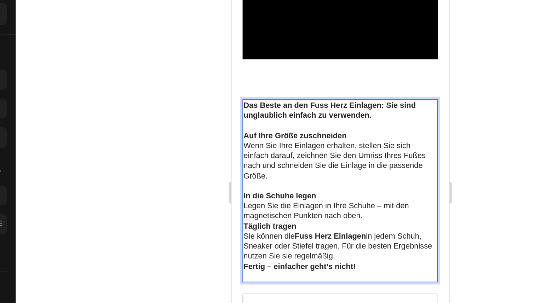
click at [282, 132] on p "Täglich tragen Sie können die Fuss Herz Einlagen in jedem Schuh, Sneaker oder S…" at bounding box center [301, 145] width 124 height 26
click at [320, 121] on p "In die Schuhe legen Legen Sie die Einlagen in Ihre Schuhe – mit den magnetische…" at bounding box center [301, 121] width 124 height 19
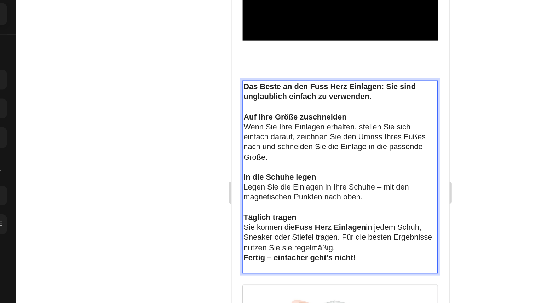
scroll to position [2491, 0]
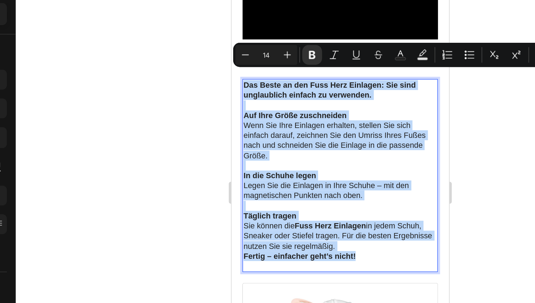
drag, startPoint x: 323, startPoint y: 147, endPoint x: 240, endPoint y: 41, distance: 134.4
click at [240, 41] on div "Das Beste an den Fuss Herz Einlagen: Sie sind unglaublich einfach zu verwenden.…" at bounding box center [300, 103] width 125 height 124
click at [242, 61] on strong "Auf Ihre Größe zuschneiden" at bounding box center [272, 64] width 66 height 6
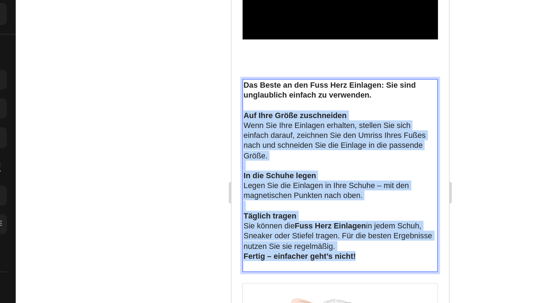
drag, startPoint x: 239, startPoint y: 59, endPoint x: 313, endPoint y: 150, distance: 117.3
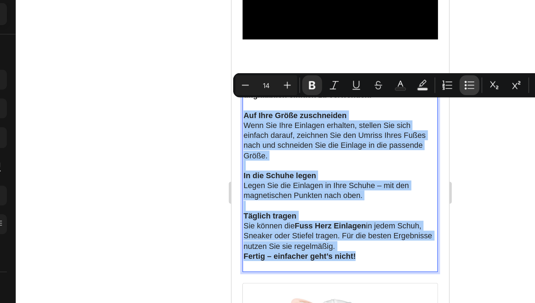
click at [407, 90] on icon "Editor contextual toolbar" at bounding box center [410, 92] width 7 height 7
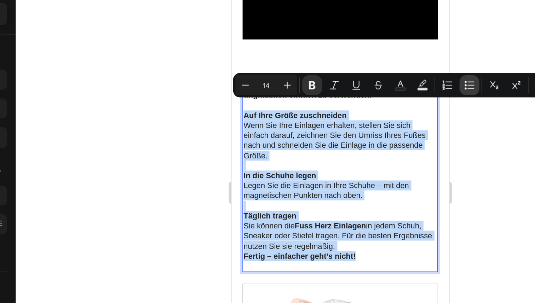
type input "14"
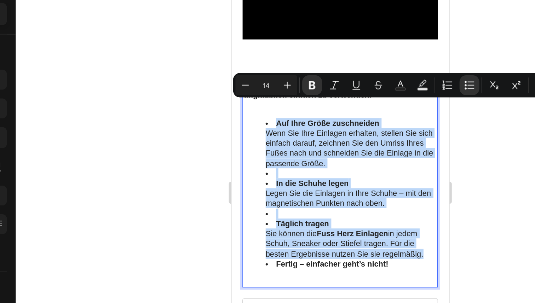
click at [332, 98] on li "Rich Text Editor. Editing area: main" at bounding box center [308, 101] width 110 height 6
click at [254, 104] on li "In die Schuhe legen Legen Sie die Einlagen in Ihre Schuhe – mit den magnetische…" at bounding box center [308, 113] width 110 height 19
click at [264, 98] on li "Rich Text Editor. Editing area: main" at bounding box center [308, 101] width 110 height 6
click at [285, 98] on li "Rich Text Editor. Editing area: main" at bounding box center [308, 101] width 110 height 6
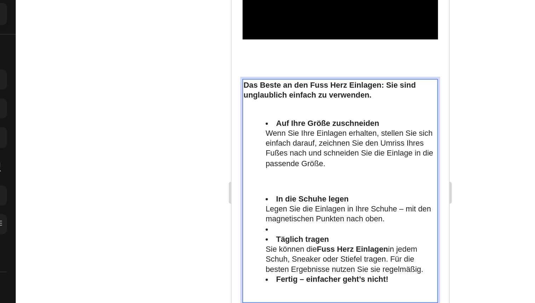
click at [259, 134] on li "Rich Text Editor. Editing area: main" at bounding box center [308, 137] width 110 height 6
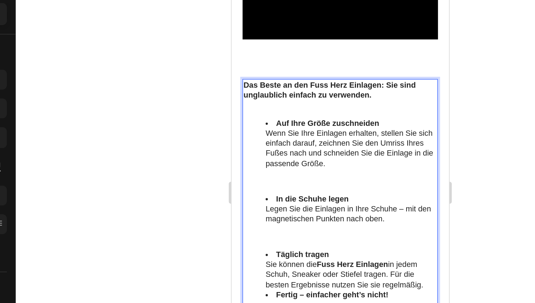
click at [259, 150] on li "Täglich tragen Sie können die Fuss Herz Einlagen in jedem Schuh, Sneaker oder S…" at bounding box center [308, 163] width 110 height 26
click at [258, 176] on li "Fertig – einfacher geht’s nicht!" at bounding box center [308, 179] width 110 height 6
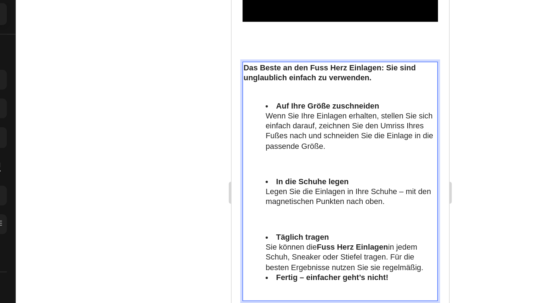
scroll to position [2502, 0]
click at [266, 127] on p "Rich Text Editor. Editing area: main" at bounding box center [301, 130] width 124 height 6
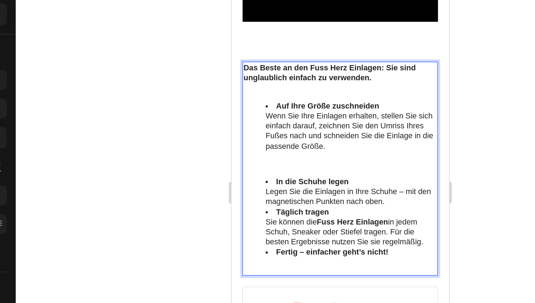
click at [252, 84] on div "Das Beste an den Fuss Herz Einlagen: Sie sind unglaublich einfach zu verwenden.…" at bounding box center [300, 97] width 125 height 137
click at [323, 116] on li "In die Schuhe legen Legen Sie die Einlagen in Ihre Schuhe – mit den magnetische…" at bounding box center [308, 112] width 110 height 19
click at [335, 113] on li "In die Schuhe legen Legen Sie die Einlagen in Ihre Schuhe – mit den magnetische…" at bounding box center [308, 112] width 110 height 19
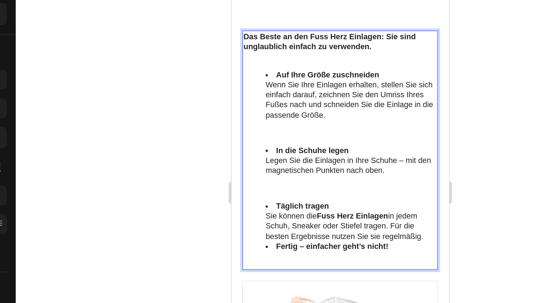
scroll to position [2533, 0]
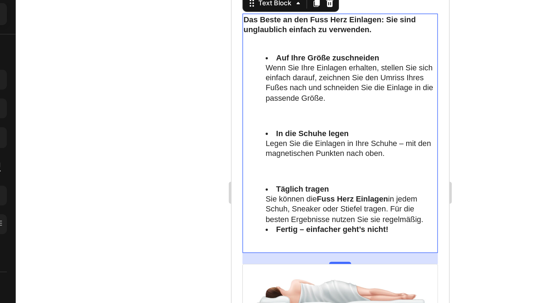
click at [310, 134] on strong "Fertig – einfacher geht’s nicht!" at bounding box center [296, 137] width 72 height 6
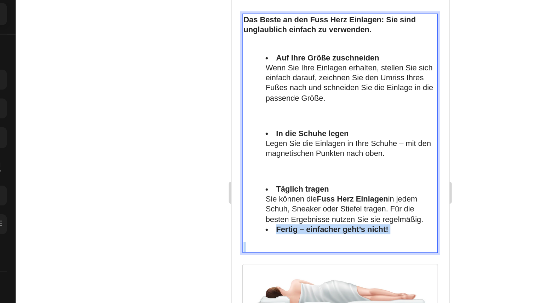
click at [310, 134] on strong "Fertig – einfacher geht’s nicht!" at bounding box center [296, 137] width 72 height 6
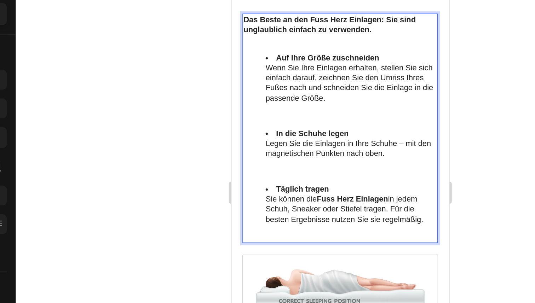
click at [279, 139] on p "Rich Text Editor. Editing area: main" at bounding box center [301, 142] width 124 height 6
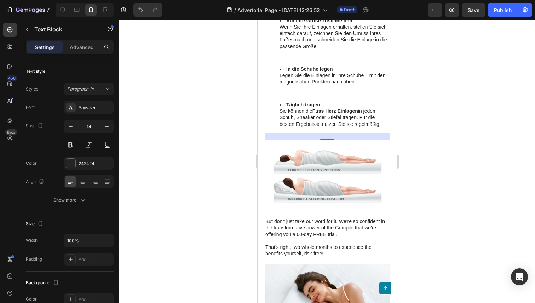
scroll to position [2593, 0]
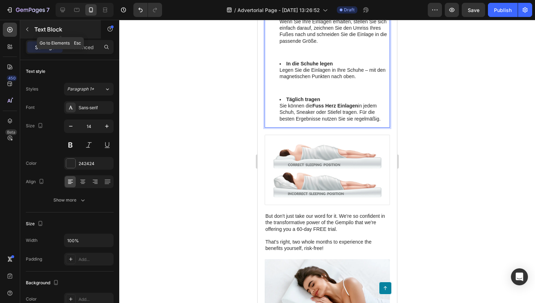
click at [29, 34] on button "button" at bounding box center [27, 29] width 11 height 11
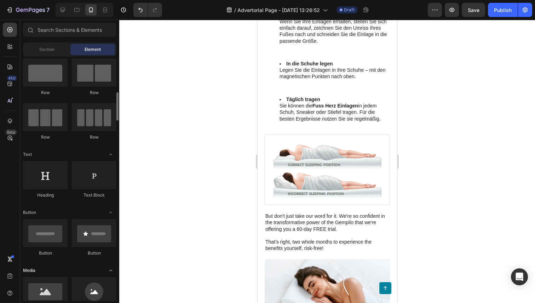
scroll to position [0, 0]
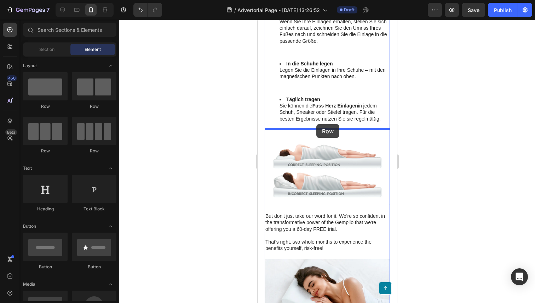
drag, startPoint x: 303, startPoint y: 111, endPoint x: 316, endPoint y: 124, distance: 17.8
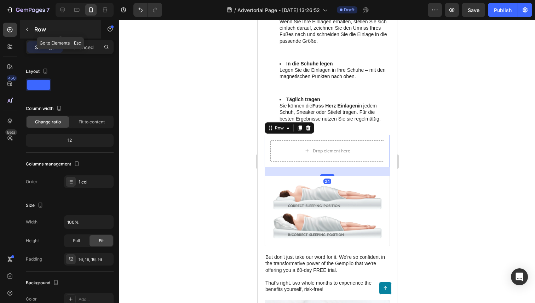
click at [29, 33] on button "button" at bounding box center [27, 29] width 11 height 11
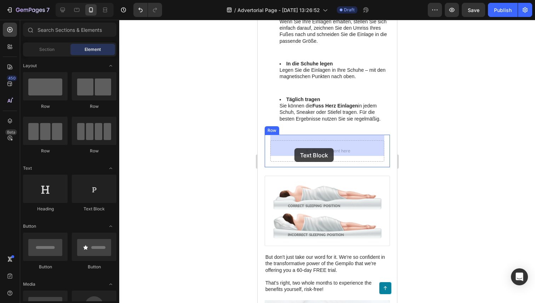
drag, startPoint x: 340, startPoint y: 212, endPoint x: 294, endPoint y: 149, distance: 78.5
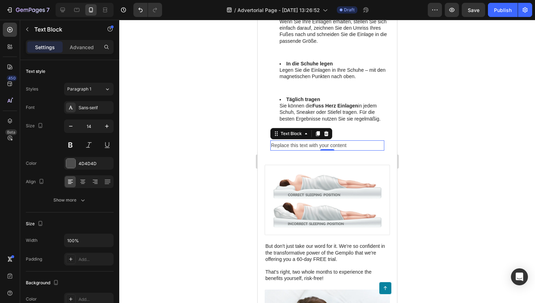
click at [320, 141] on div "Replace this text with your content" at bounding box center [327, 146] width 114 height 10
click at [320, 141] on p "Replace this text with your content" at bounding box center [327, 145] width 113 height 9
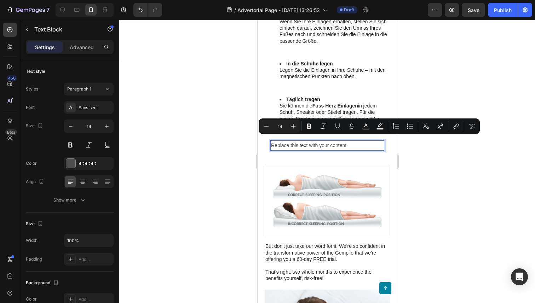
click at [320, 141] on p "Replace this text with your content" at bounding box center [327, 145] width 113 height 9
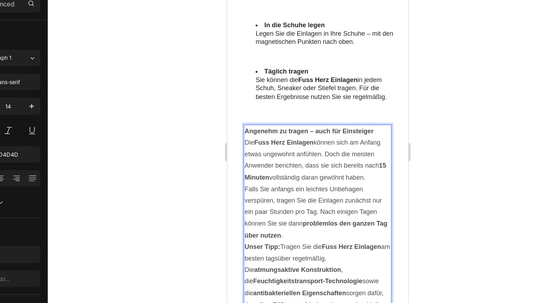
click at [299, 166] on p "Falls Sie anfangs ein leichtes Unbehagen verspüren, tragen Sie die Einlagen zun…" at bounding box center [296, 156] width 113 height 45
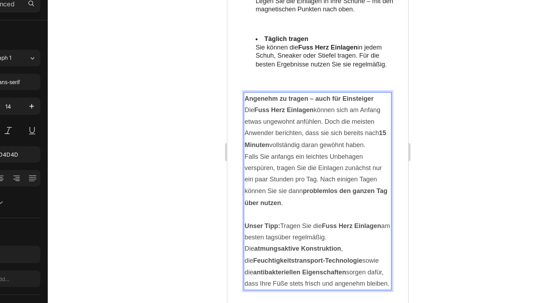
scroll to position [2619, 0]
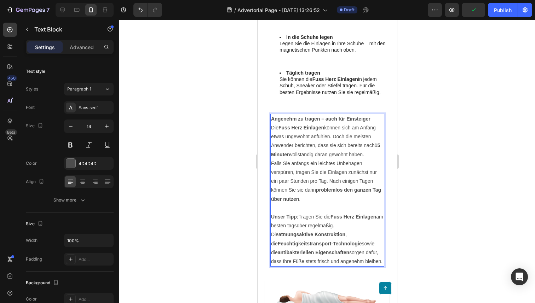
click at [185, 189] on div at bounding box center [327, 162] width 416 height 284
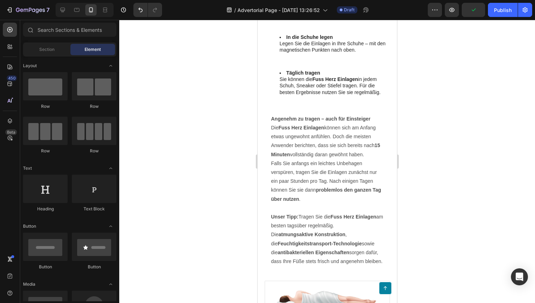
click at [337, 176] on p "Falls Sie anfangs ein leichtes Unbehagen verspüren, tragen Sie die Einlagen zun…" at bounding box center [327, 181] width 113 height 45
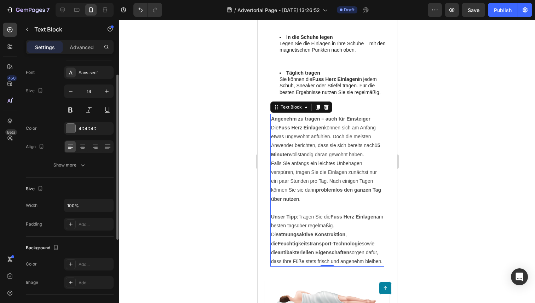
scroll to position [0, 0]
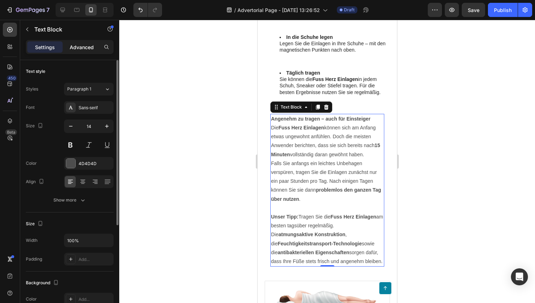
click at [80, 47] on p "Advanced" at bounding box center [82, 47] width 24 height 7
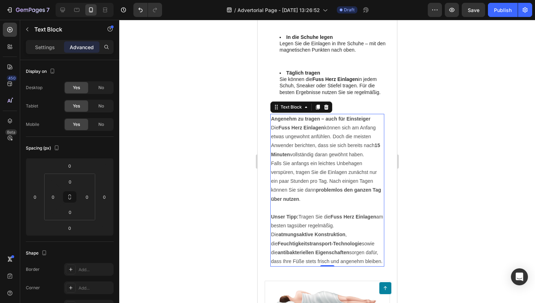
scroll to position [165, 0]
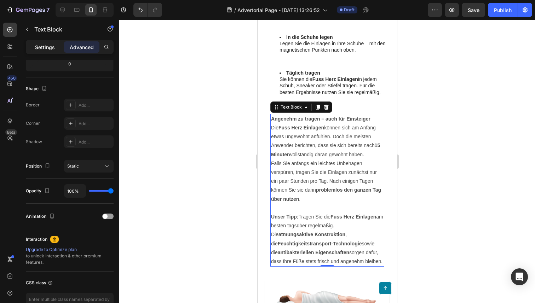
click at [49, 45] on p "Settings" at bounding box center [45, 47] width 20 height 7
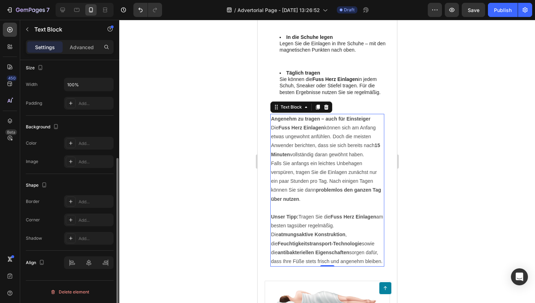
scroll to position [156, 0]
click at [71, 145] on icon at bounding box center [71, 144] width 6 height 6
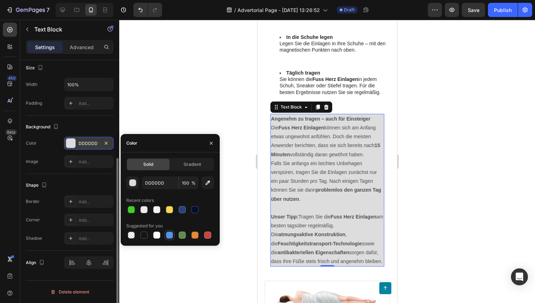
click at [172, 232] on div at bounding box center [169, 235] width 7 height 7
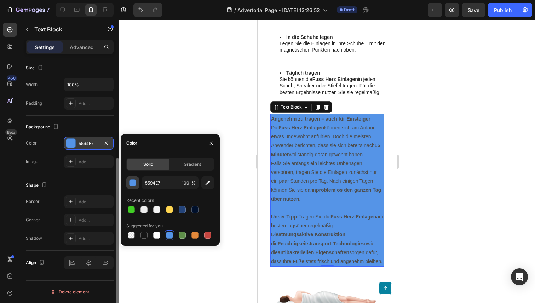
click at [135, 187] on button "button" at bounding box center [132, 183] width 13 height 13
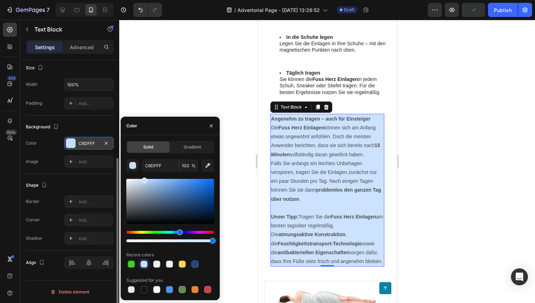
drag, startPoint x: 176, startPoint y: 189, endPoint x: 144, endPoint y: 173, distance: 35.9
click at [144, 173] on div "C6DFFF 100 % Recent colors Suggested for you" at bounding box center [170, 227] width 88 height 136
type input "CCE2FF"
click at [250, 87] on div at bounding box center [327, 162] width 416 height 284
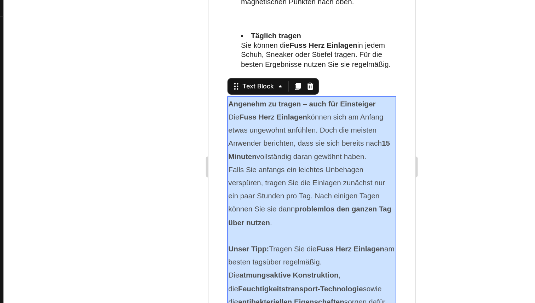
click at [267, 113] on p "Falls Sie anfangs ein leichtes Unbehagen verspüren, tragen Sie die Einlagen zun…" at bounding box center [278, 118] width 113 height 45
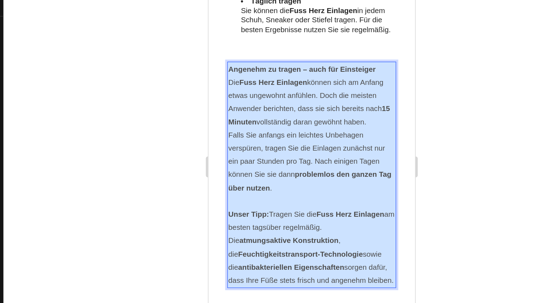
scroll to position [2643, 0]
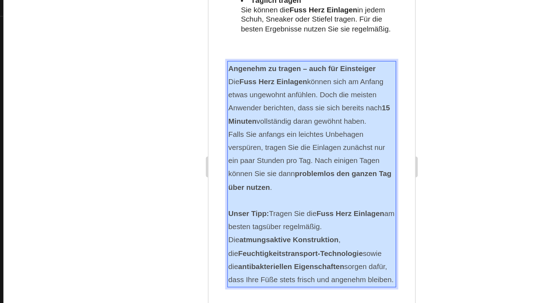
click at [277, 163] on strong "antibakteriellen Eigenschaften" at bounding box center [263, 166] width 71 height 6
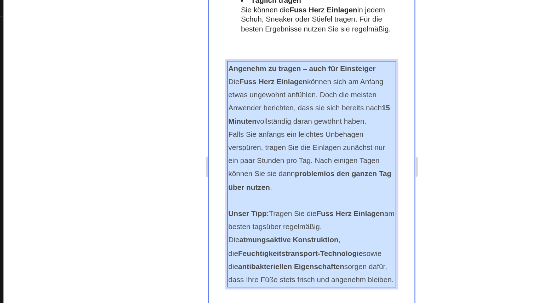
click at [421, 186] on div at bounding box center [327, 162] width 416 height 284
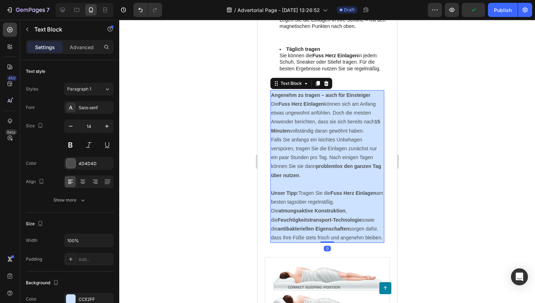
click at [322, 138] on p "Falls Sie anfangs ein leichtes Unbehagen verspüren, tragen Sie die Einlagen zun…" at bounding box center [327, 158] width 113 height 45
click at [85, 51] on div "Advanced" at bounding box center [81, 46] width 35 height 11
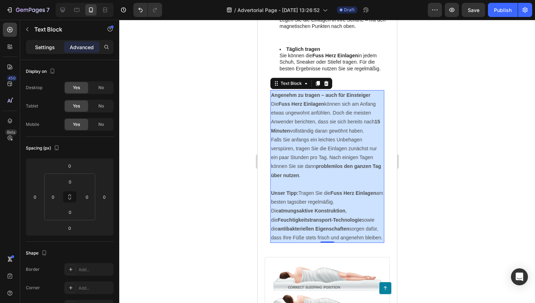
click at [54, 48] on p "Settings" at bounding box center [45, 47] width 20 height 7
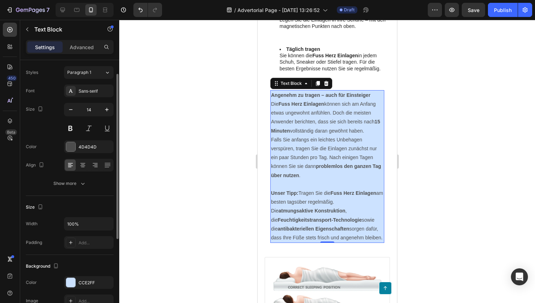
scroll to position [25, 0]
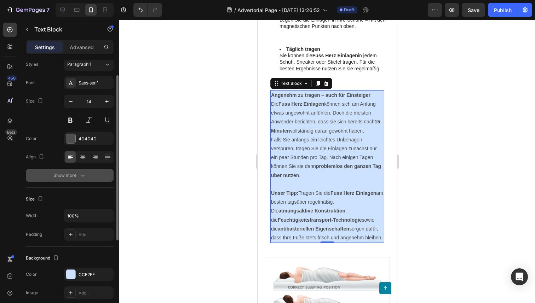
click at [70, 181] on button "Show more" at bounding box center [70, 175] width 88 height 13
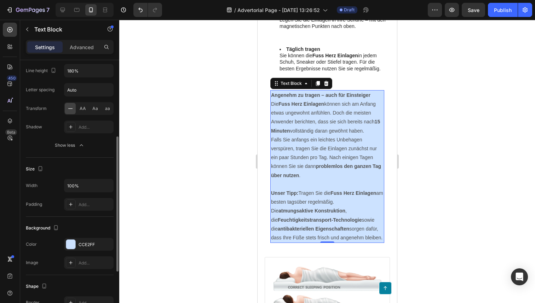
scroll to position [149, 0]
click at [88, 190] on input "100%" at bounding box center [88, 185] width 49 height 13
click at [79, 206] on div "Add..." at bounding box center [95, 204] width 33 height 6
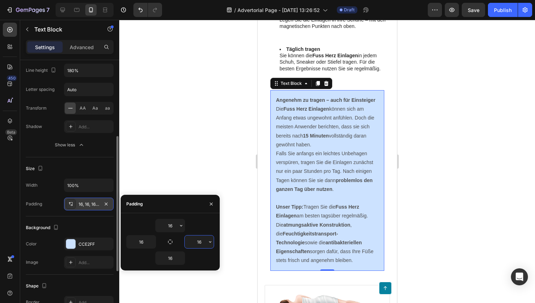
click at [203, 244] on input "16" at bounding box center [199, 242] width 29 height 13
type input "2"
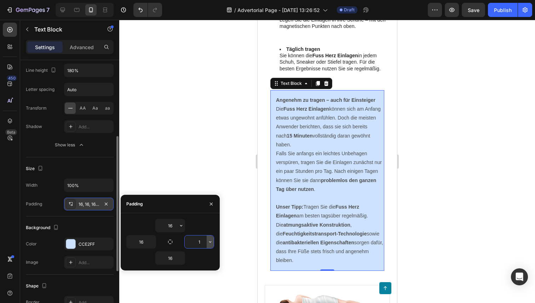
type input "16"
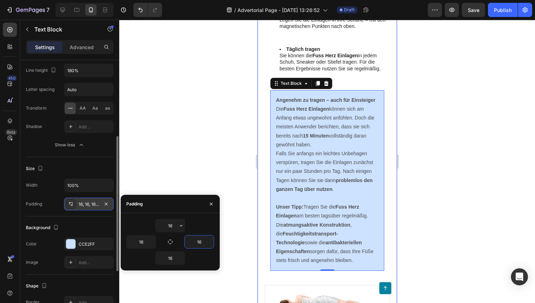
click at [447, 153] on div at bounding box center [327, 162] width 416 height 284
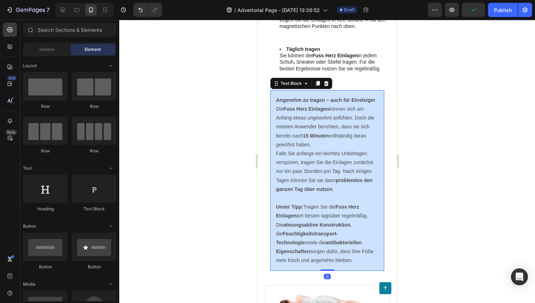
click at [309, 149] on p "Falls Sie anfangs ein leichtes Unbehagen verspüren, tragen Sie die Einlagen zun…" at bounding box center [327, 171] width 103 height 45
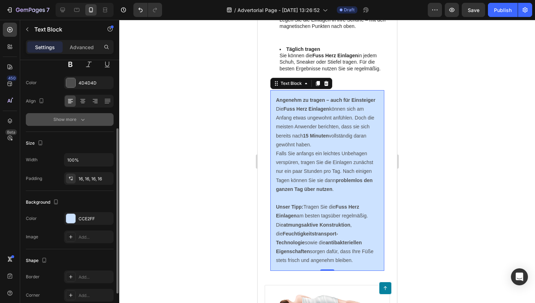
scroll to position [102, 0]
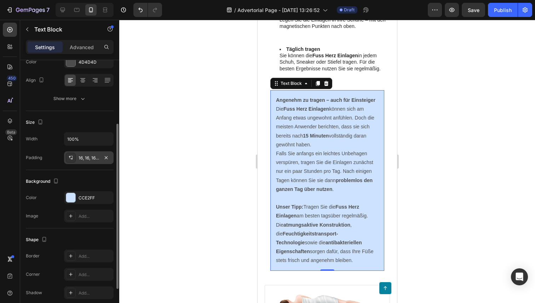
click at [93, 159] on div "16, 16, 16, 16" at bounding box center [89, 158] width 21 height 6
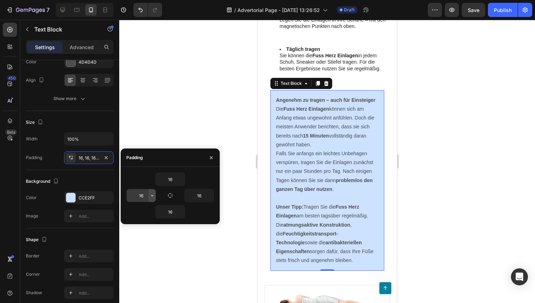
click at [149, 196] on icon "button" at bounding box center [152, 196] width 6 height 6
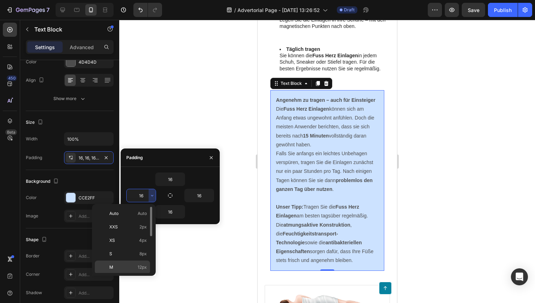
click at [130, 274] on div "M 12px" at bounding box center [122, 280] width 55 height 13
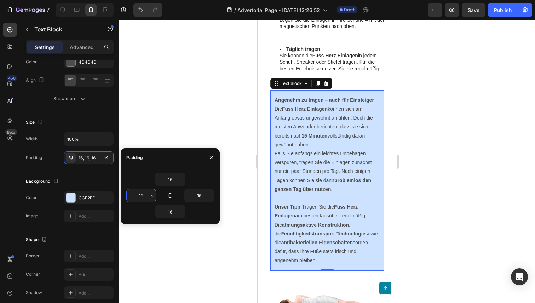
click at [141, 195] on input "12" at bounding box center [141, 195] width 29 height 13
type input "1"
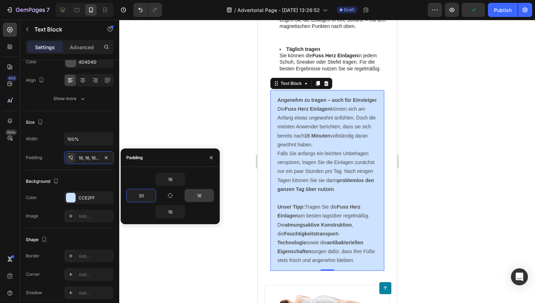
type input "20"
click at [204, 194] on input "16" at bounding box center [199, 195] width 29 height 13
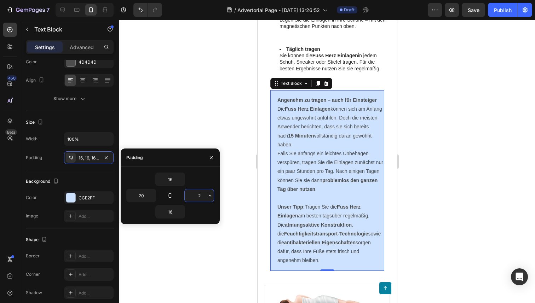
type input "20"
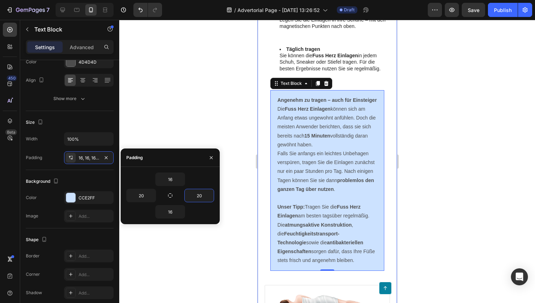
click at [415, 270] on div at bounding box center [327, 162] width 416 height 284
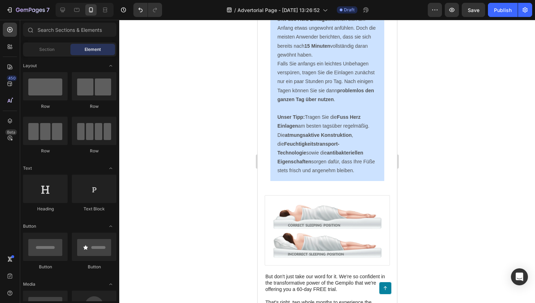
scroll to position [2754, 0]
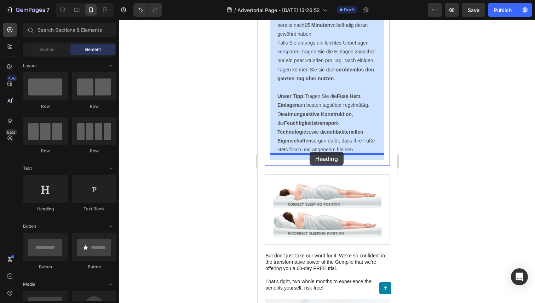
drag, startPoint x: 302, startPoint y: 207, endPoint x: 309, endPoint y: 152, distance: 55.0
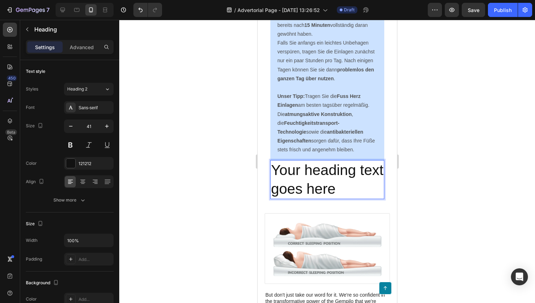
click at [309, 165] on h2 "Your heading text goes here" at bounding box center [327, 179] width 114 height 39
click at [309, 165] on p "Your heading text goes here" at bounding box center [327, 180] width 113 height 38
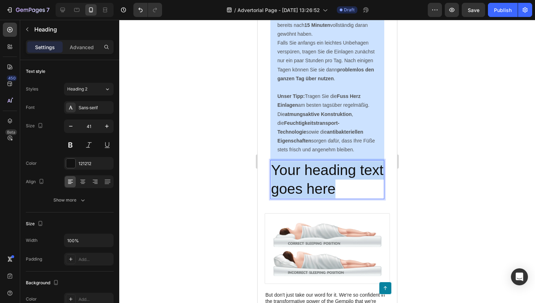
click at [309, 165] on p "Your heading text goes here" at bounding box center [327, 180] width 113 height 38
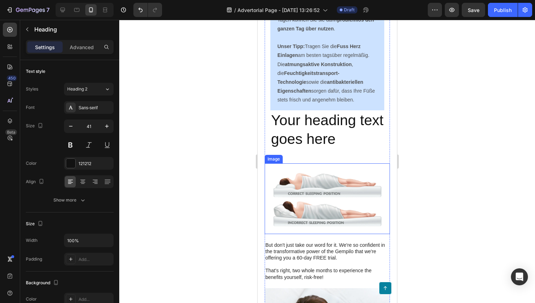
scroll to position [2799, 0]
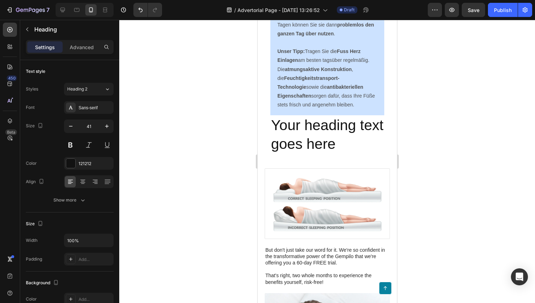
click at [307, 137] on h2 "Your heading text goes here" at bounding box center [327, 134] width 114 height 39
click at [344, 129] on p "Your heading text goes here" at bounding box center [327, 135] width 113 height 38
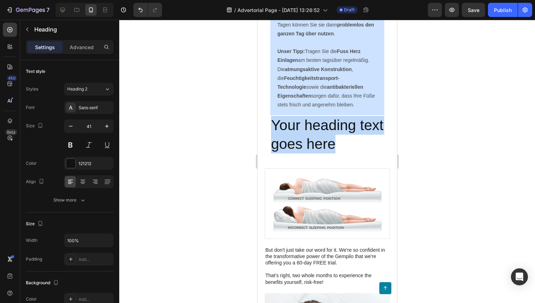
click at [344, 129] on p "Your heading text goes here" at bounding box center [327, 135] width 113 height 38
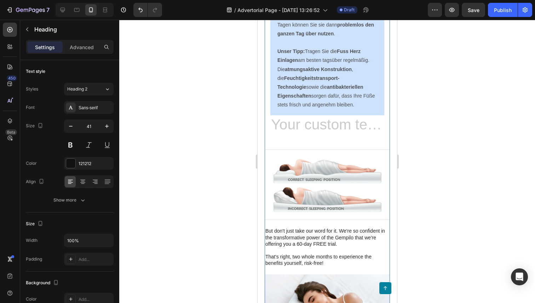
click at [359, 158] on img at bounding box center [326, 185] width 125 height 70
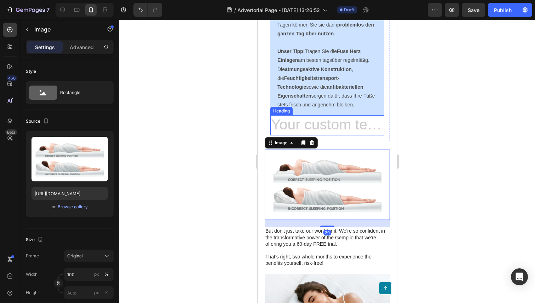
click at [345, 121] on h2 "Rich Text Editor. Editing area: main" at bounding box center [327, 125] width 114 height 20
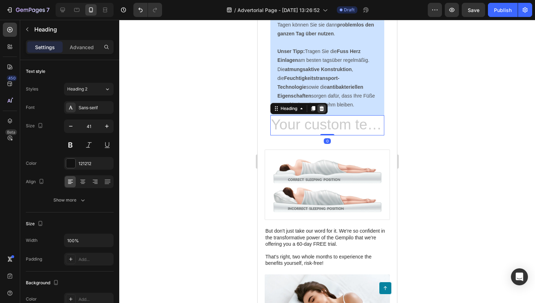
click at [318, 104] on div at bounding box center [321, 108] width 8 height 8
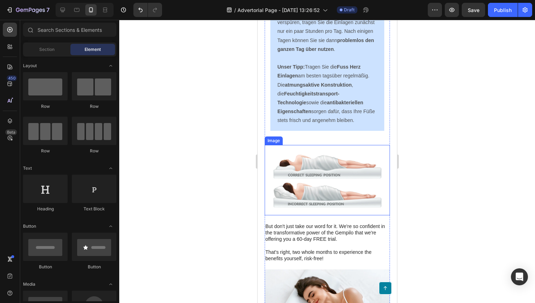
scroll to position [2769, 0]
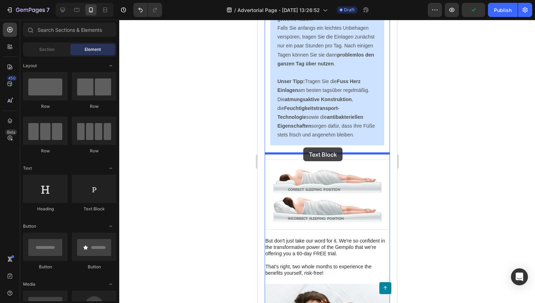
drag, startPoint x: 347, startPoint y: 210, endPoint x: 303, endPoint y: 148, distance: 75.4
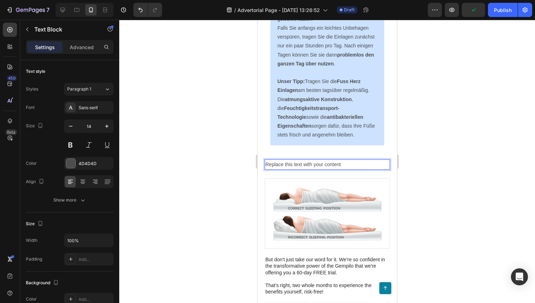
click at [304, 160] on div "Replace this text with your content" at bounding box center [326, 165] width 125 height 10
click at [304, 160] on p "Replace this text with your content" at bounding box center [327, 164] width 124 height 9
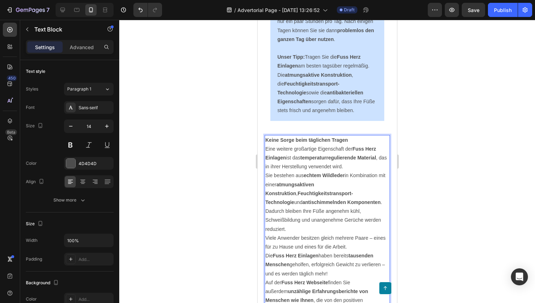
scroll to position [2794, 0]
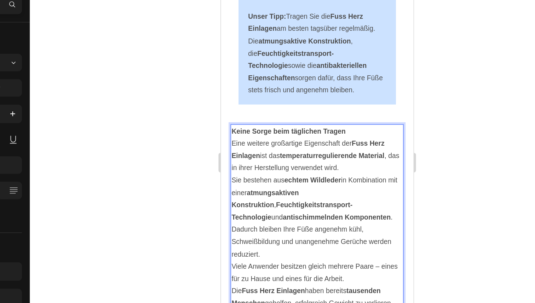
click at [317, 106] on p "Eine weitere großartige Eigenschaft der Fuss Herz Einlagen ist das temperaturre…" at bounding box center [290, 104] width 124 height 27
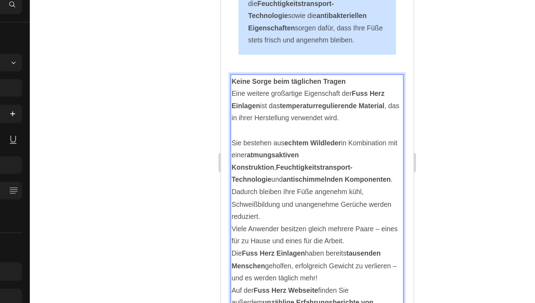
scroll to position [2831, 0]
click at [324, 153] on p "Viele Anwender besitzen gleich mehrere Paare – eines für zu Hause und eines für…" at bounding box center [290, 162] width 124 height 18
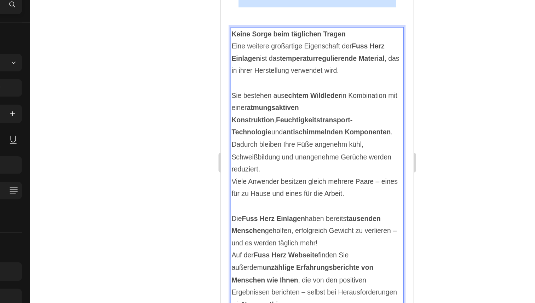
scroll to position [2866, 0]
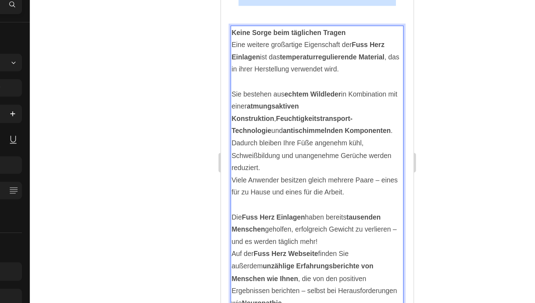
click at [314, 151] on p "Die Fuss Herz Einlagen haben bereits tausenden Menschen geholfen, erfolgreich G…" at bounding box center [290, 157] width 124 height 27
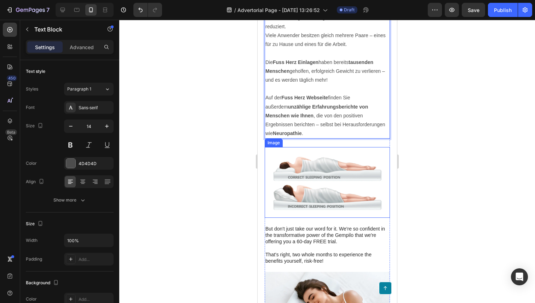
scroll to position [3001, 0]
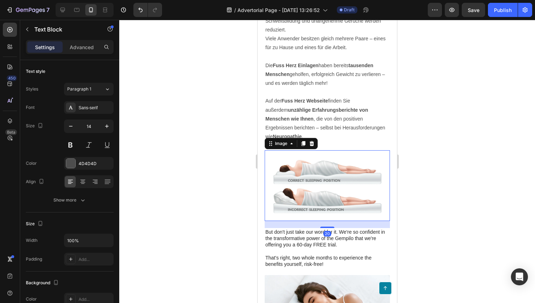
click at [293, 154] on img at bounding box center [326, 185] width 125 height 70
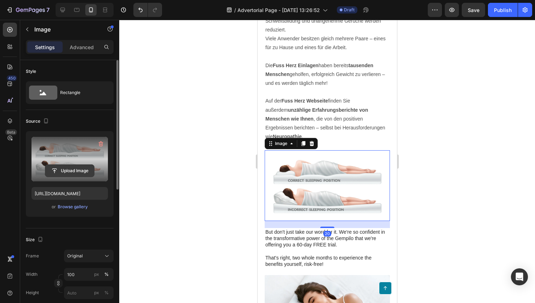
click at [63, 165] on input "file" at bounding box center [69, 171] width 49 height 12
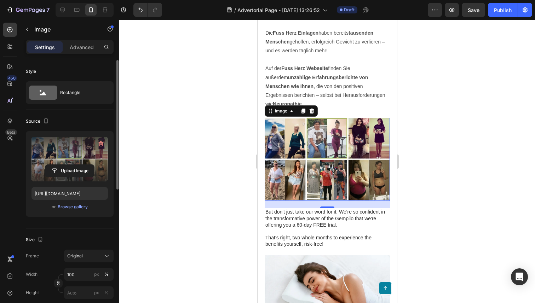
scroll to position [3046, 0]
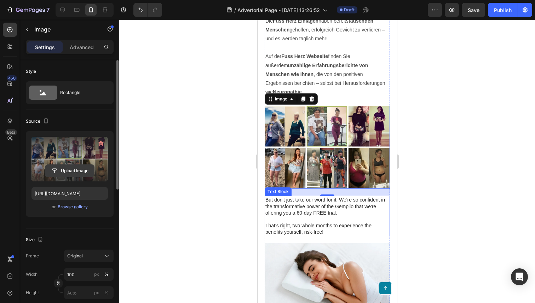
click at [60, 170] on input "file" at bounding box center [69, 171] width 49 height 12
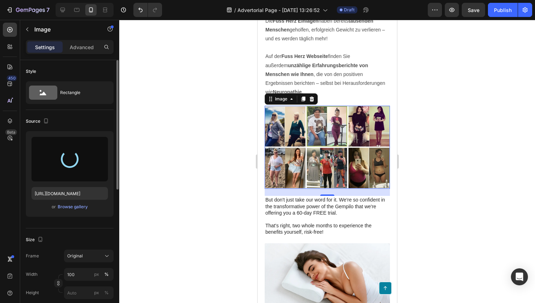
type input "[URL][DOMAIN_NAME]"
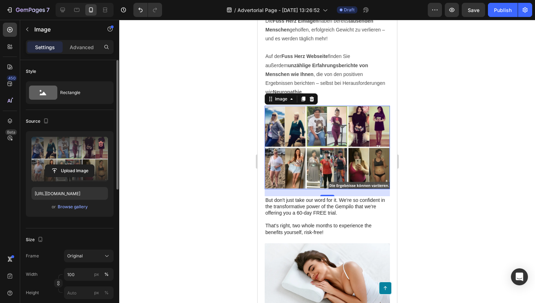
click at [292, 197] on p "But don't just take our word for it. We're so confident in the transformative p…" at bounding box center [327, 216] width 124 height 39
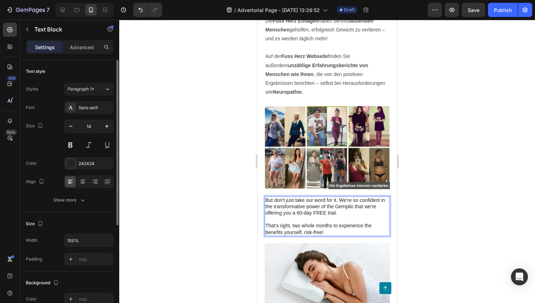
click at [297, 197] on p "But don't just take our word for it. We're so confident in the transformative p…" at bounding box center [327, 216] width 124 height 39
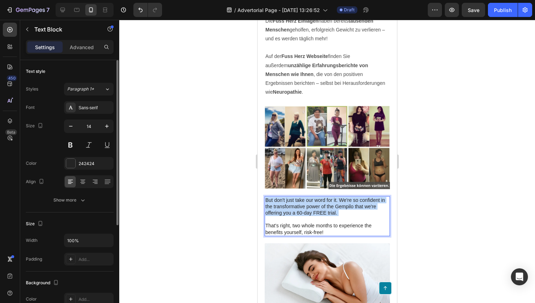
click at [297, 197] on p "But don't just take our word for it. We're so confident in the transformative p…" at bounding box center [327, 216] width 124 height 39
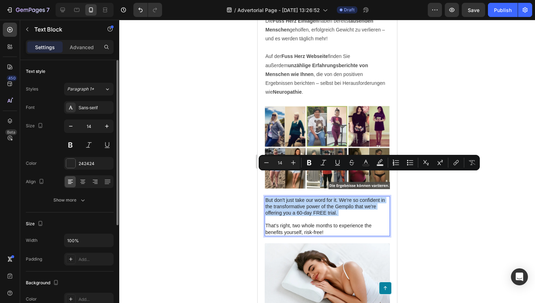
click at [323, 197] on p "But don't just take our word for it. We're so confident in the transformative p…" at bounding box center [327, 216] width 124 height 39
drag, startPoint x: 324, startPoint y: 208, endPoint x: 250, endPoint y: 175, distance: 80.3
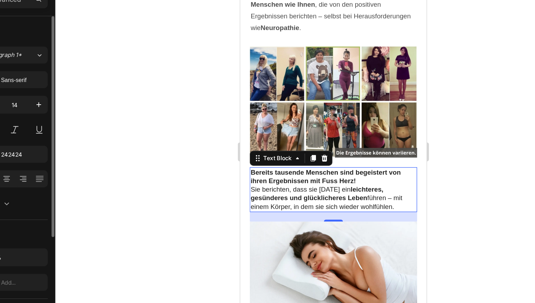
scroll to position [3083, 0]
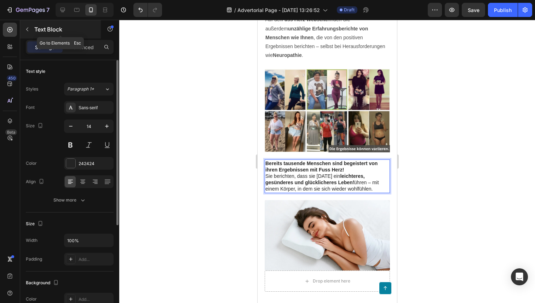
click at [31, 33] on button "button" at bounding box center [27, 29] width 11 height 11
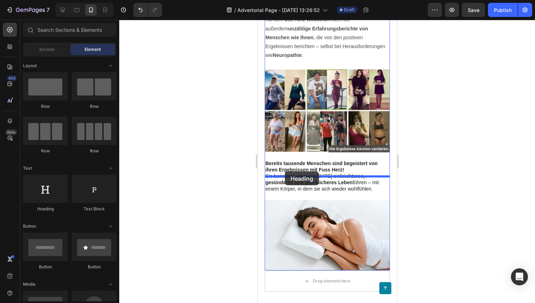
drag, startPoint x: 323, startPoint y: 217, endPoint x: 284, endPoint y: 172, distance: 59.8
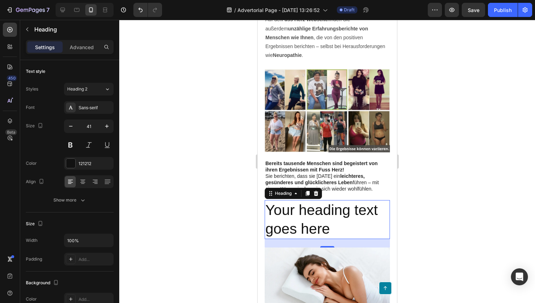
click at [319, 203] on h2 "Your heading text goes here" at bounding box center [326, 219] width 125 height 39
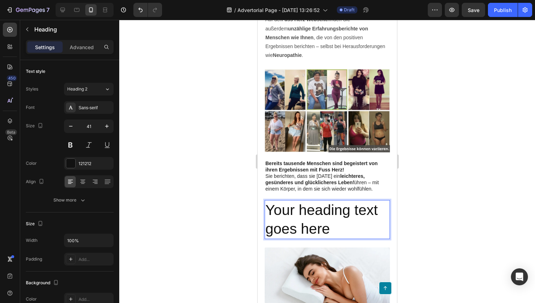
click at [319, 203] on p "Your heading text goes here" at bounding box center [327, 220] width 124 height 38
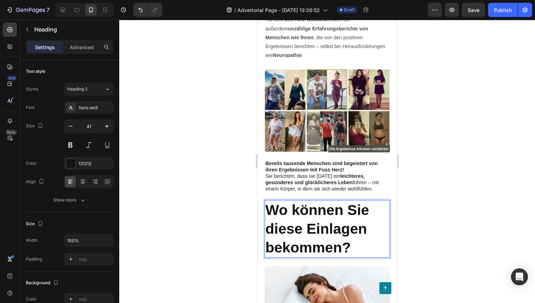
click at [218, 206] on div at bounding box center [327, 162] width 416 height 284
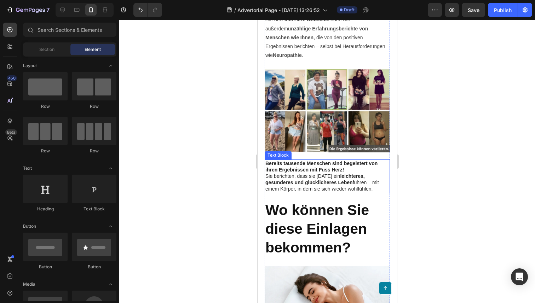
click at [332, 173] on p "Sie berichten, dass sie [DATE] ein leichteres, gesünderes und glücklicheres Leb…" at bounding box center [327, 182] width 124 height 19
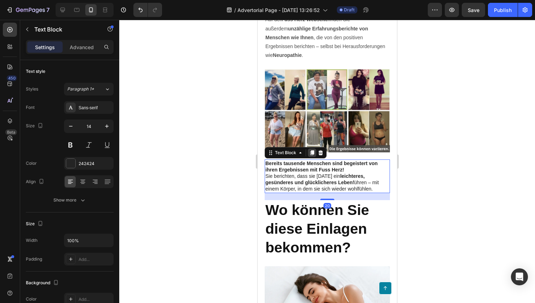
click at [310, 150] on icon at bounding box center [312, 153] width 6 height 6
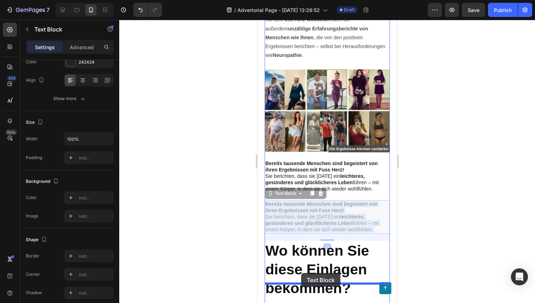
drag, startPoint x: 301, startPoint y: 202, endPoint x: 300, endPoint y: 273, distance: 70.1
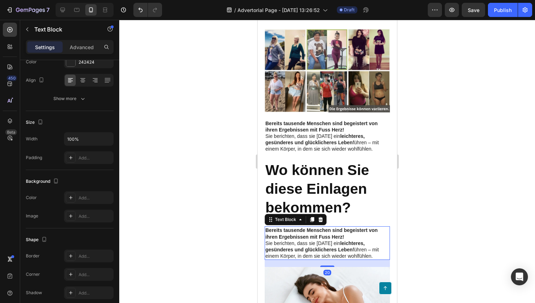
scroll to position [3160, 0]
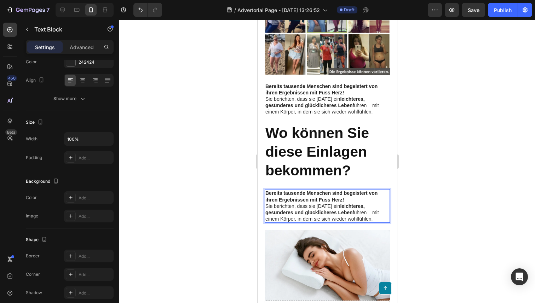
click at [363, 203] on p "Sie berichten, dass sie [DATE] ein leichteres, gesünderes und glücklicheres Leb…" at bounding box center [327, 212] width 124 height 19
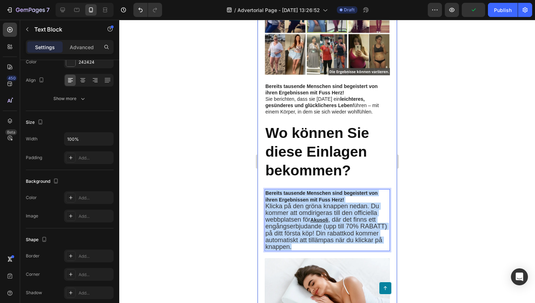
drag, startPoint x: 317, startPoint y: 222, endPoint x: 263, endPoint y: 166, distance: 77.8
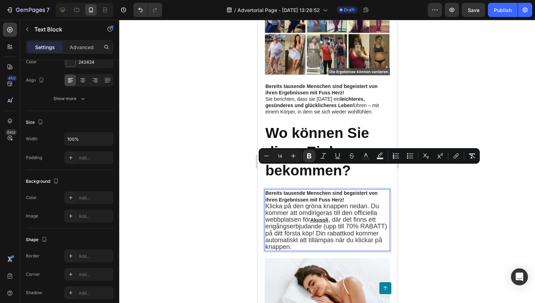
click at [465, 210] on div at bounding box center [327, 162] width 416 height 284
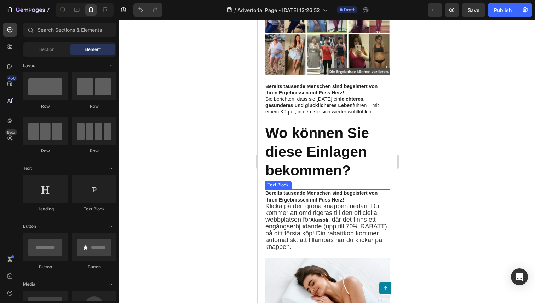
click at [332, 224] on p "Klicka på den gröna knappen nedan. Du kommer att omdirigeras till den officiell…" at bounding box center [327, 226] width 124 height 47
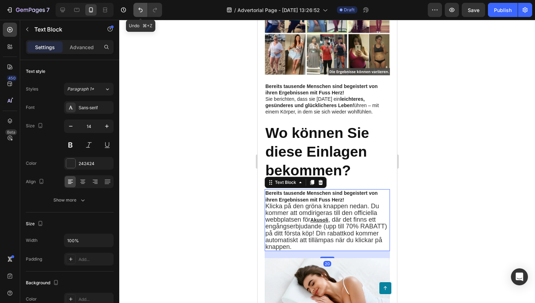
click at [137, 14] on button "Undo/Redo" at bounding box center [140, 10] width 14 height 14
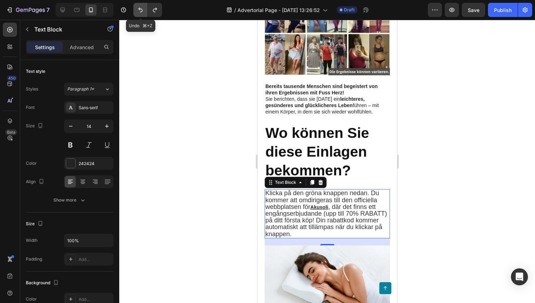
click at [137, 14] on button "Undo/Redo" at bounding box center [140, 10] width 14 height 14
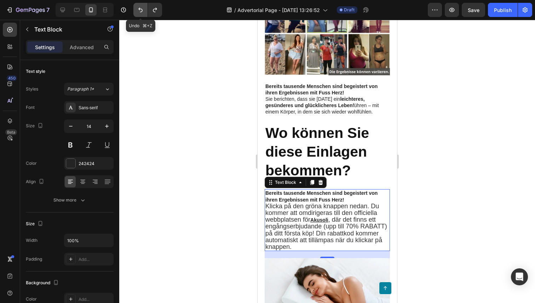
click at [137, 14] on button "Undo/Redo" at bounding box center [140, 10] width 14 height 14
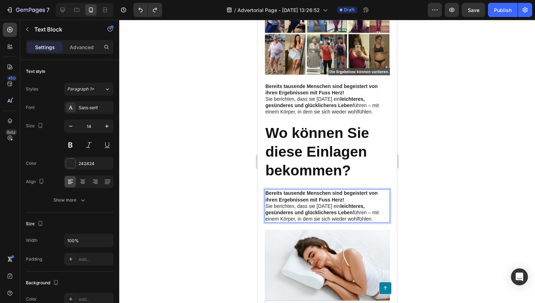
click at [316, 203] on p "Sie berichten, dass sie [DATE] ein leichteres, gesünderes und glücklicheres Leb…" at bounding box center [327, 212] width 124 height 19
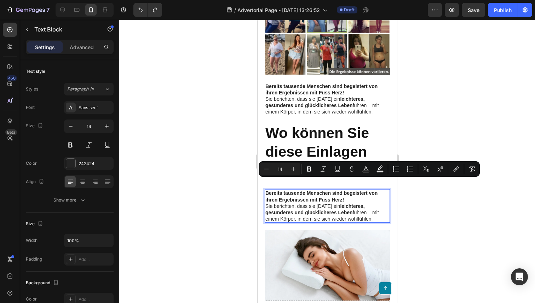
click at [383, 203] on p "Sie berichten, dass sie [DATE] ein leichteres, gesünderes und glücklicheres Leb…" at bounding box center [327, 212] width 124 height 19
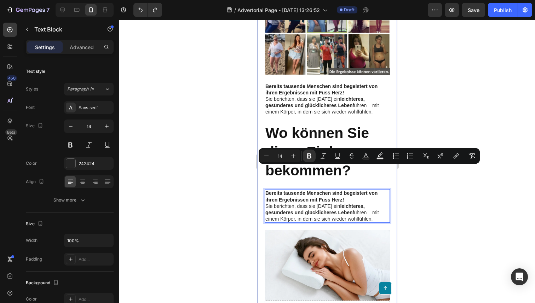
drag, startPoint x: 380, startPoint y: 194, endPoint x: 263, endPoint y: 170, distance: 119.8
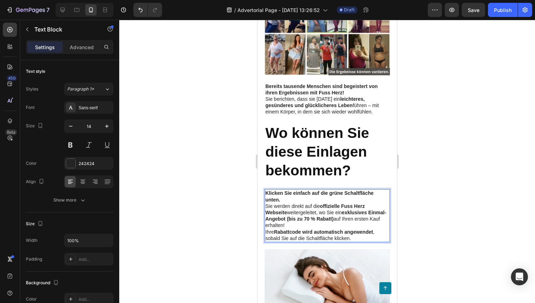
click at [264, 189] on div "Klicken Sie einfach auf die grüne Schaltfläche unten. Sie werden direkt auf die…" at bounding box center [326, 215] width 125 height 53
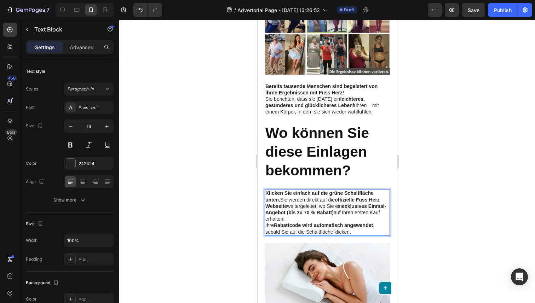
click at [266, 222] on p "Ihre Rabattcode wird automatisch angewendet , sobald Sie auf die Schaltfläche k…" at bounding box center [327, 228] width 124 height 13
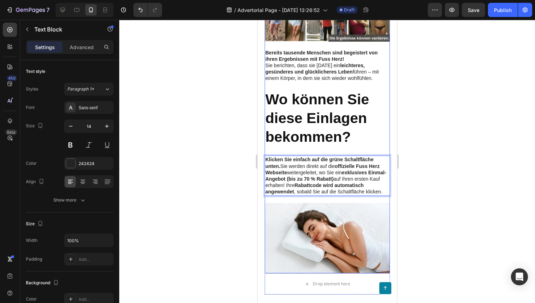
scroll to position [3215, 0]
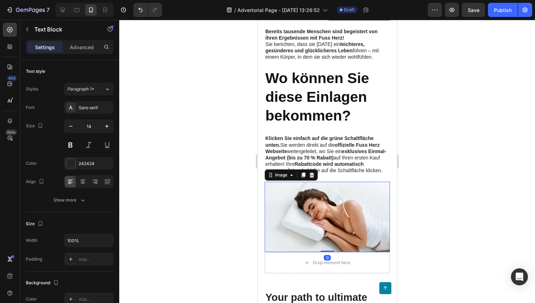
click at [316, 187] on img at bounding box center [326, 217] width 125 height 70
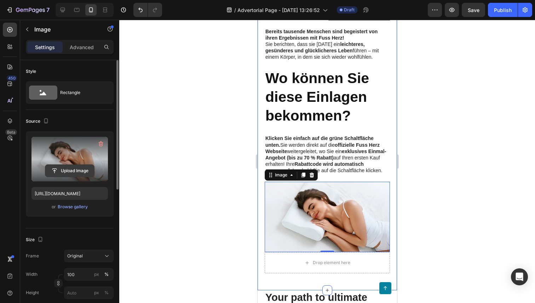
click at [66, 172] on input "file" at bounding box center [69, 171] width 49 height 12
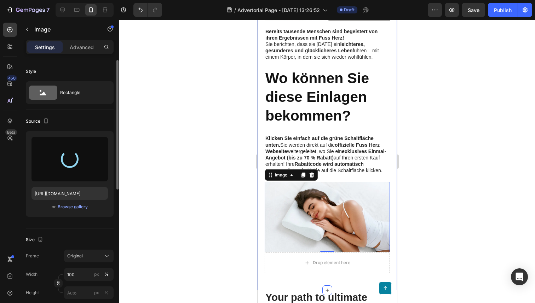
type input "[URL][DOMAIN_NAME]"
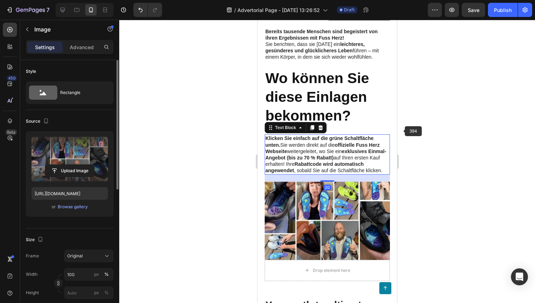
click at [373, 135] on p "Klicken Sie einfach auf die grüne Schaltfläche unten. Sie werden direkt auf die…" at bounding box center [327, 154] width 124 height 39
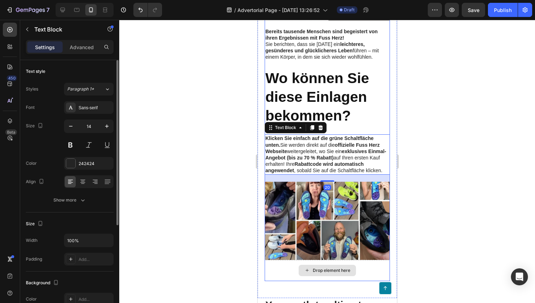
click at [368, 260] on div "Drop element here" at bounding box center [326, 270] width 125 height 21
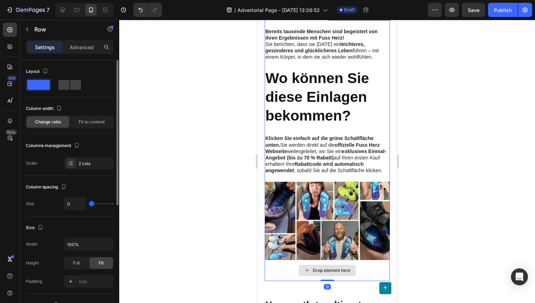
drag, startPoint x: 331, startPoint y: 257, endPoint x: 331, endPoint y: 242, distance: 14.5
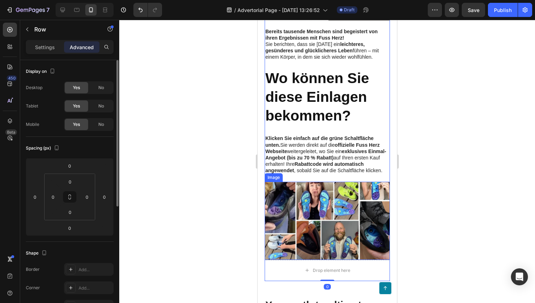
click at [359, 183] on img at bounding box center [326, 221] width 125 height 78
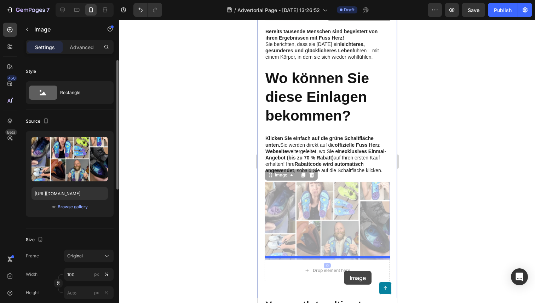
drag, startPoint x: 351, startPoint y: 190, endPoint x: 344, endPoint y: 271, distance: 81.4
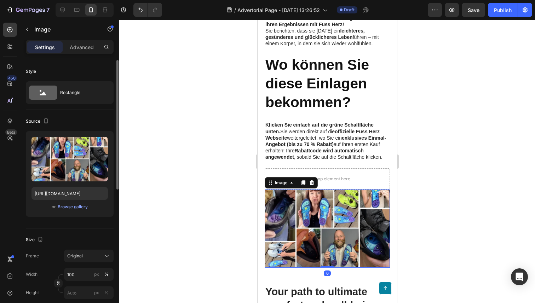
scroll to position [3229, 0]
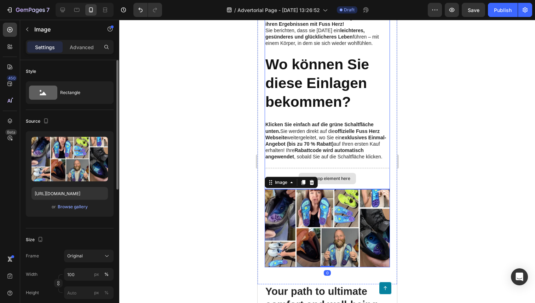
click at [356, 168] on div "Drop element here" at bounding box center [326, 178] width 125 height 21
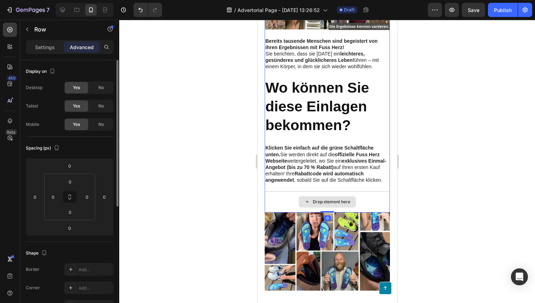
scroll to position [3205, 0]
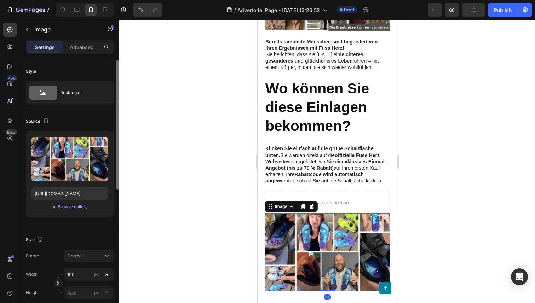
click at [350, 213] on img at bounding box center [326, 252] width 125 height 78
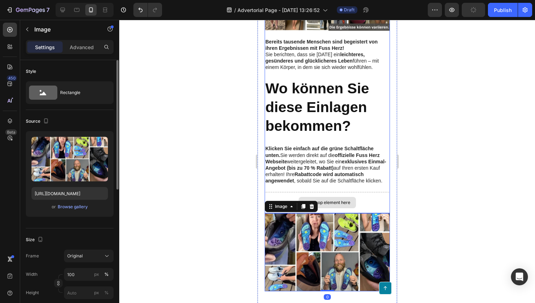
click at [356, 192] on div "Drop element here" at bounding box center [326, 202] width 125 height 21
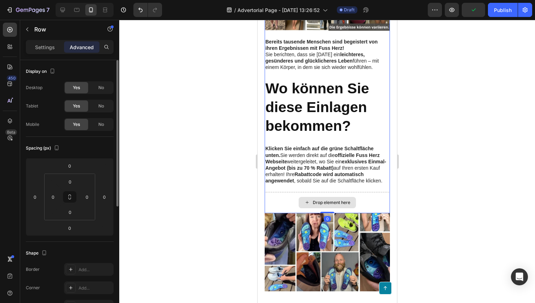
click at [361, 192] on div "Drop element here" at bounding box center [326, 202] width 125 height 21
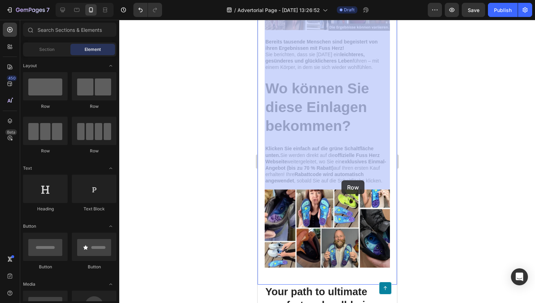
drag, startPoint x: 336, startPoint y: 179, endPoint x: 341, endPoint y: 180, distance: 5.8
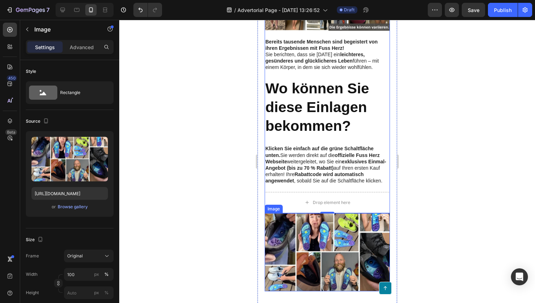
click at [332, 221] on img at bounding box center [326, 252] width 125 height 78
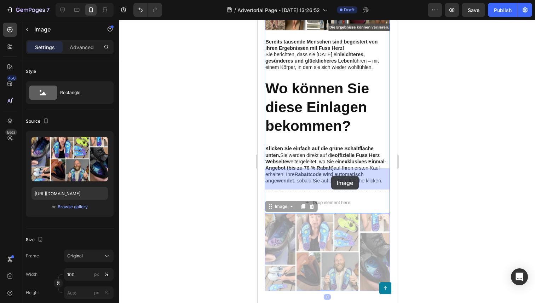
drag, startPoint x: 326, startPoint y: 225, endPoint x: 331, endPoint y: 177, distance: 48.8
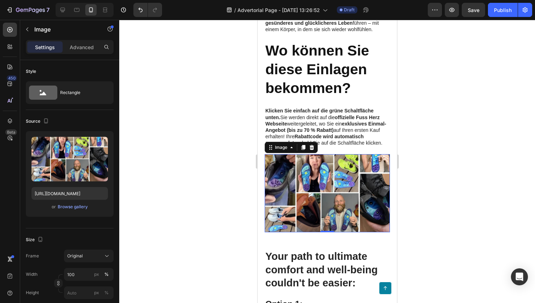
scroll to position [3267, 0]
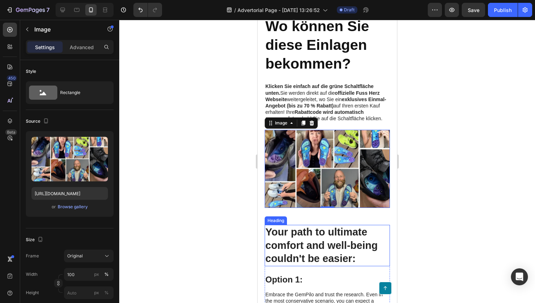
drag, startPoint x: 337, startPoint y: 221, endPoint x: 374, endPoint y: 189, distance: 48.7
click at [337, 225] on h2 "Your path to ultimate comfort and well-being couldn't be easier:" at bounding box center [326, 245] width 125 height 41
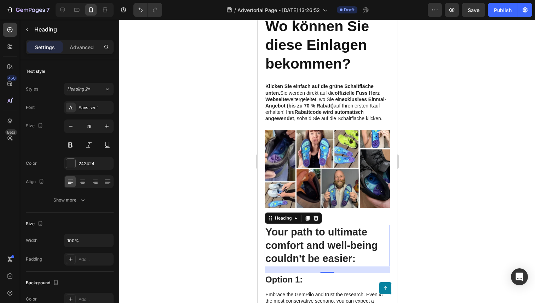
click at [310, 235] on h2 "Your path to ultimate comfort and well-being couldn't be easier:" at bounding box center [326, 245] width 125 height 41
click at [310, 235] on p "Your path to ultimate comfort and well-being couldn't be easier:" at bounding box center [327, 246] width 124 height 40
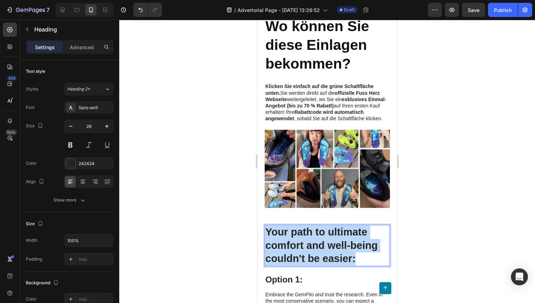
click at [310, 235] on p "Your path to ultimate comfort and well-being couldn't be easier:" at bounding box center [327, 246] width 124 height 40
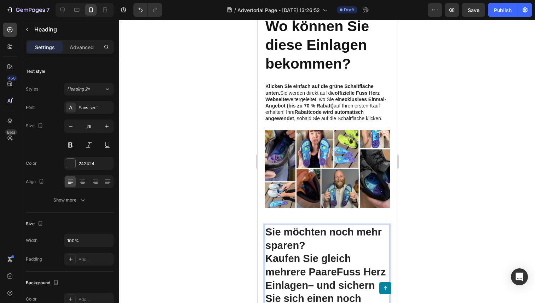
click at [313, 266] on p "Kaufen Sie gleich mehrere Paare Fuss Herz Einlagen – und sichern Sie sich einen…" at bounding box center [327, 285] width 124 height 67
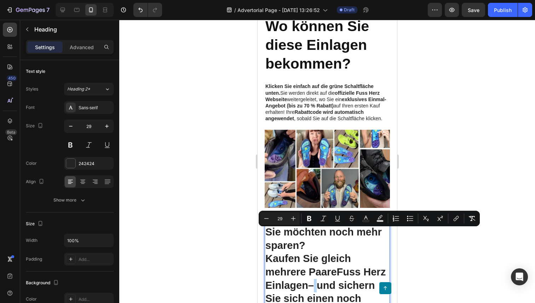
click at [353, 278] on p "Kaufen Sie gleich mehrere Paare Fuss Herz Einlagen – und sichern Sie sich einen…" at bounding box center [327, 285] width 124 height 67
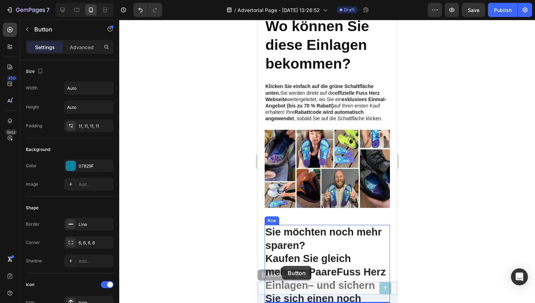
drag, startPoint x: 353, startPoint y: 288, endPoint x: 282, endPoint y: 265, distance: 74.5
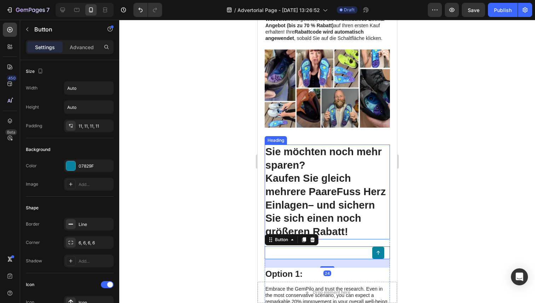
scroll to position [3350, 0]
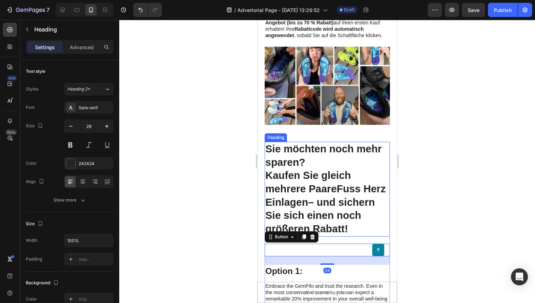
click at [333, 187] on p "⁠⁠⁠⁠⁠⁠⁠ Sie möchten noch mehr sparen? Kaufen Sie gleich mehrere Paare Fuss Herz…" at bounding box center [327, 189] width 124 height 93
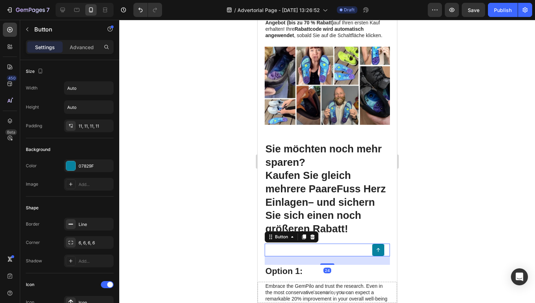
click at [364, 244] on div "Button 24" at bounding box center [326, 250] width 125 height 13
click at [141, 10] on icon "Undo/Redo" at bounding box center [140, 9] width 7 height 7
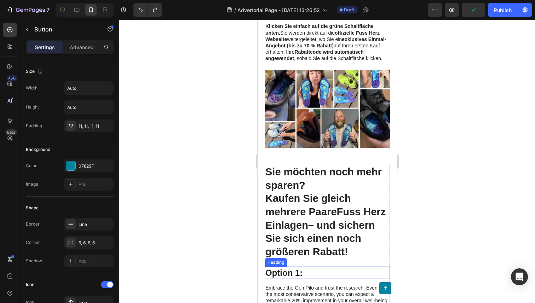
scroll to position [3326, 0]
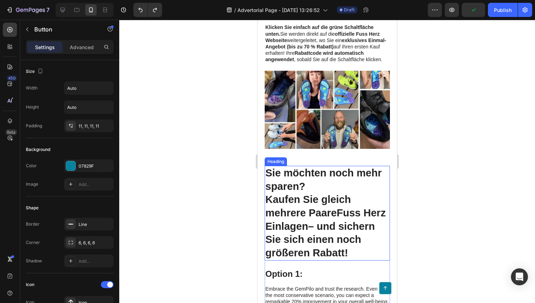
click at [325, 195] on p "⁠⁠⁠⁠⁠⁠⁠ Sie möchten noch mehr sparen? Kaufen Sie gleich mehrere Paare Fuss Herz…" at bounding box center [327, 213] width 124 height 93
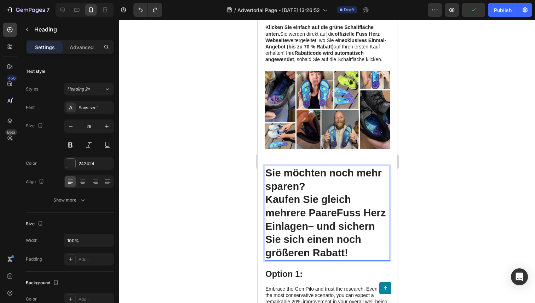
click at [325, 195] on p "Sie möchten noch mehr sparen? Kaufen Sie gleich mehrere Paare Fuss Herz Einlage…" at bounding box center [327, 213] width 124 height 93
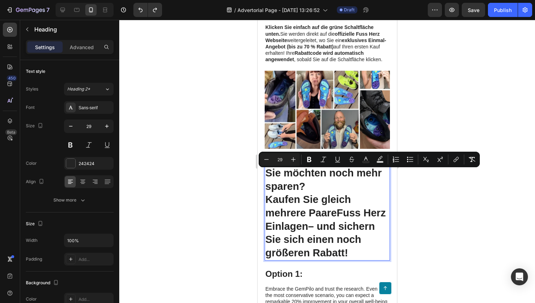
click at [265, 174] on p "Sie möchten noch mehr sparen? Kaufen Sie gleich mehrere Paare Fuss Herz Einlage…" at bounding box center [327, 213] width 124 height 93
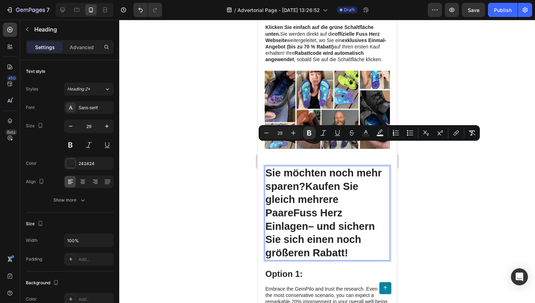
drag, startPoint x: 304, startPoint y: 232, endPoint x: 255, endPoint y: 138, distance: 105.6
click at [266, 133] on icon "Editor contextual toolbar" at bounding box center [266, 133] width 7 height 7
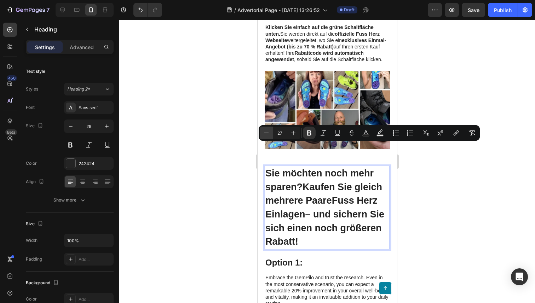
click at [266, 133] on icon "Editor contextual toolbar" at bounding box center [266, 133] width 7 height 7
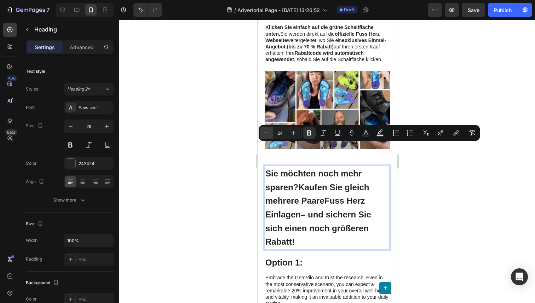
click at [266, 133] on icon "Editor contextual toolbar" at bounding box center [266, 133] width 7 height 7
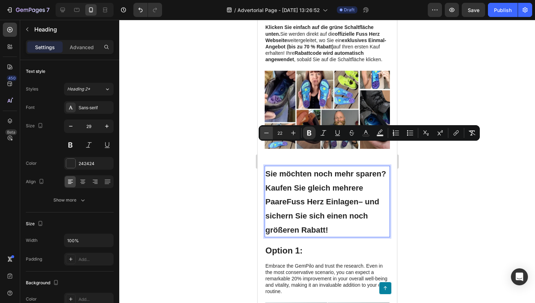
click at [266, 133] on icon "Editor contextual toolbar" at bounding box center [266, 133] width 7 height 7
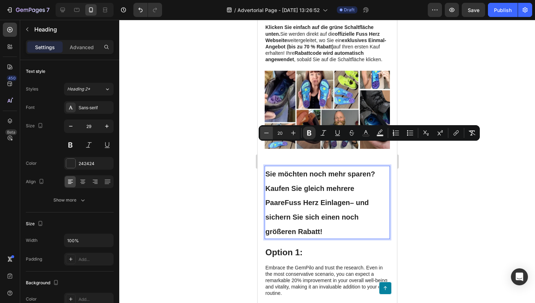
click at [266, 133] on icon "Editor contextual toolbar" at bounding box center [266, 133] width 7 height 7
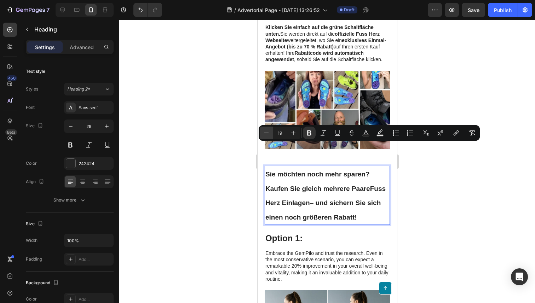
click at [266, 133] on icon "Editor contextual toolbar" at bounding box center [266, 133] width 7 height 7
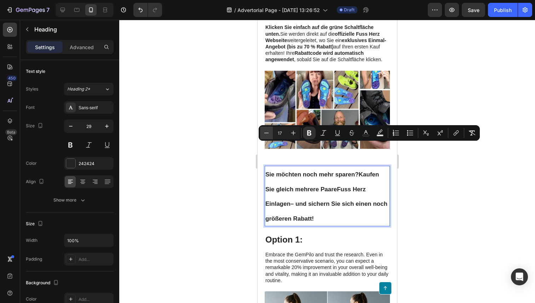
click at [266, 133] on icon "Editor contextual toolbar" at bounding box center [266, 133] width 7 height 7
type input "15"
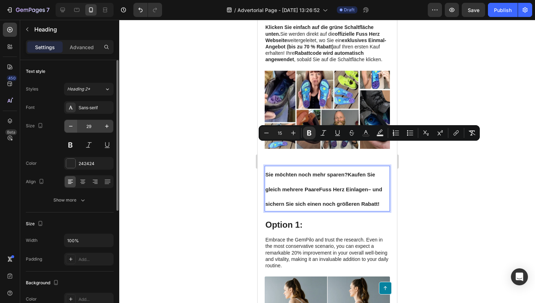
click at [69, 127] on icon "button" at bounding box center [70, 126] width 7 height 7
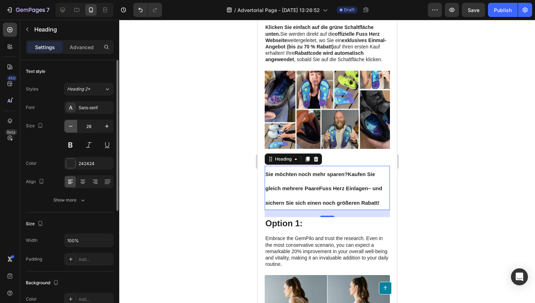
click at [69, 127] on icon "button" at bounding box center [70, 126] width 7 height 7
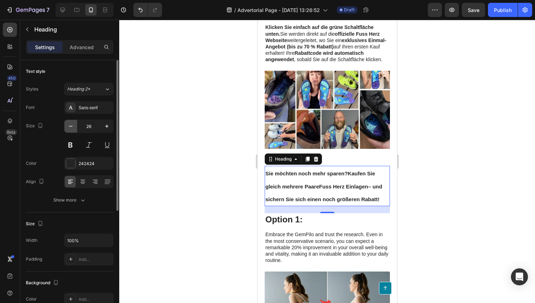
click at [69, 127] on icon "button" at bounding box center [70, 126] width 7 height 7
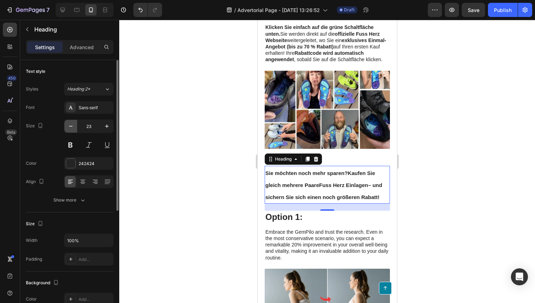
click at [69, 127] on icon "button" at bounding box center [70, 126] width 7 height 7
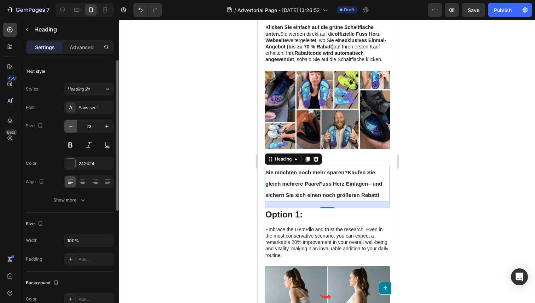
click at [69, 127] on icon "button" at bounding box center [70, 126] width 7 height 7
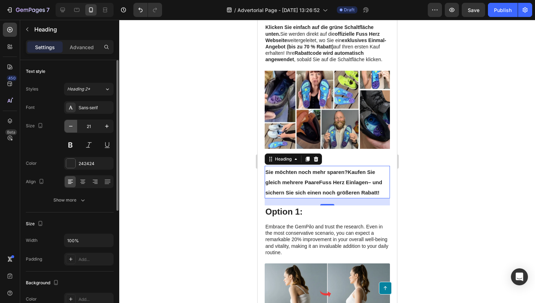
type input "20"
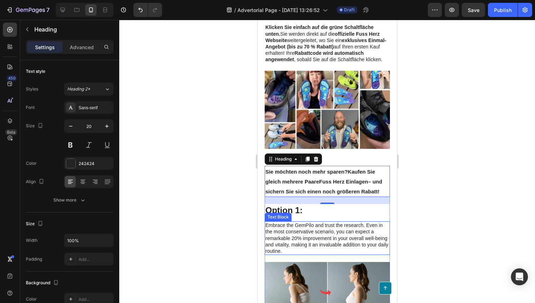
scroll to position [3338, 0]
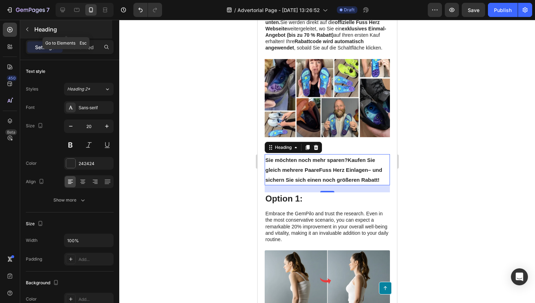
click at [30, 30] on button "button" at bounding box center [27, 29] width 11 height 11
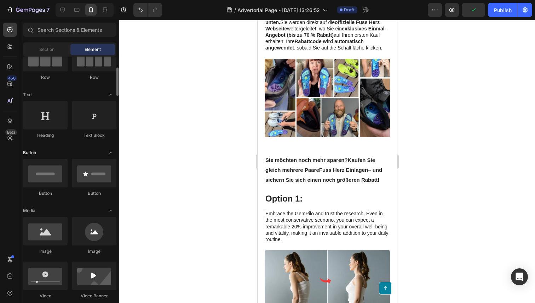
scroll to position [86, 0]
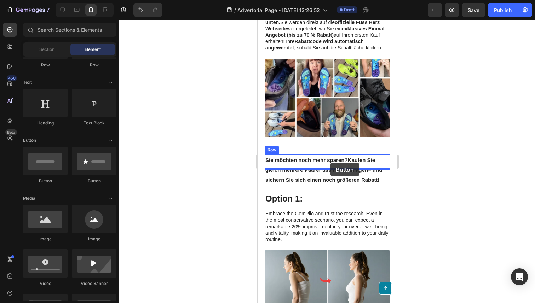
drag, startPoint x: 307, startPoint y: 185, endPoint x: 330, endPoint y: 163, distance: 32.3
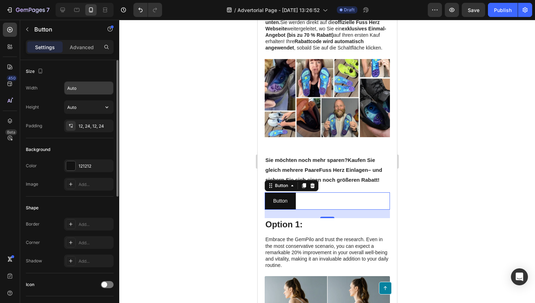
click at [82, 90] on input "Auto" at bounding box center [88, 88] width 49 height 13
click at [105, 92] on button "button" at bounding box center [107, 88] width 13 height 13
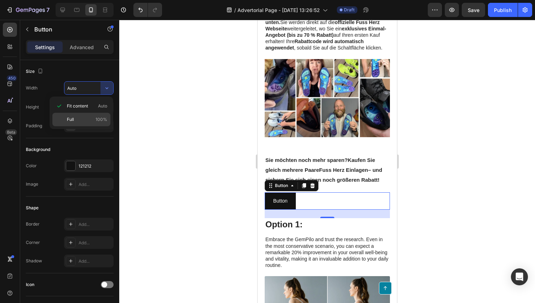
click at [90, 122] on p "Full 100%" at bounding box center [87, 119] width 40 height 6
type input "100%"
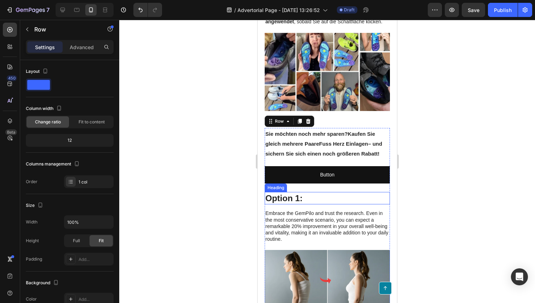
scroll to position [3368, 0]
